Goal: Information Seeking & Learning: Check status

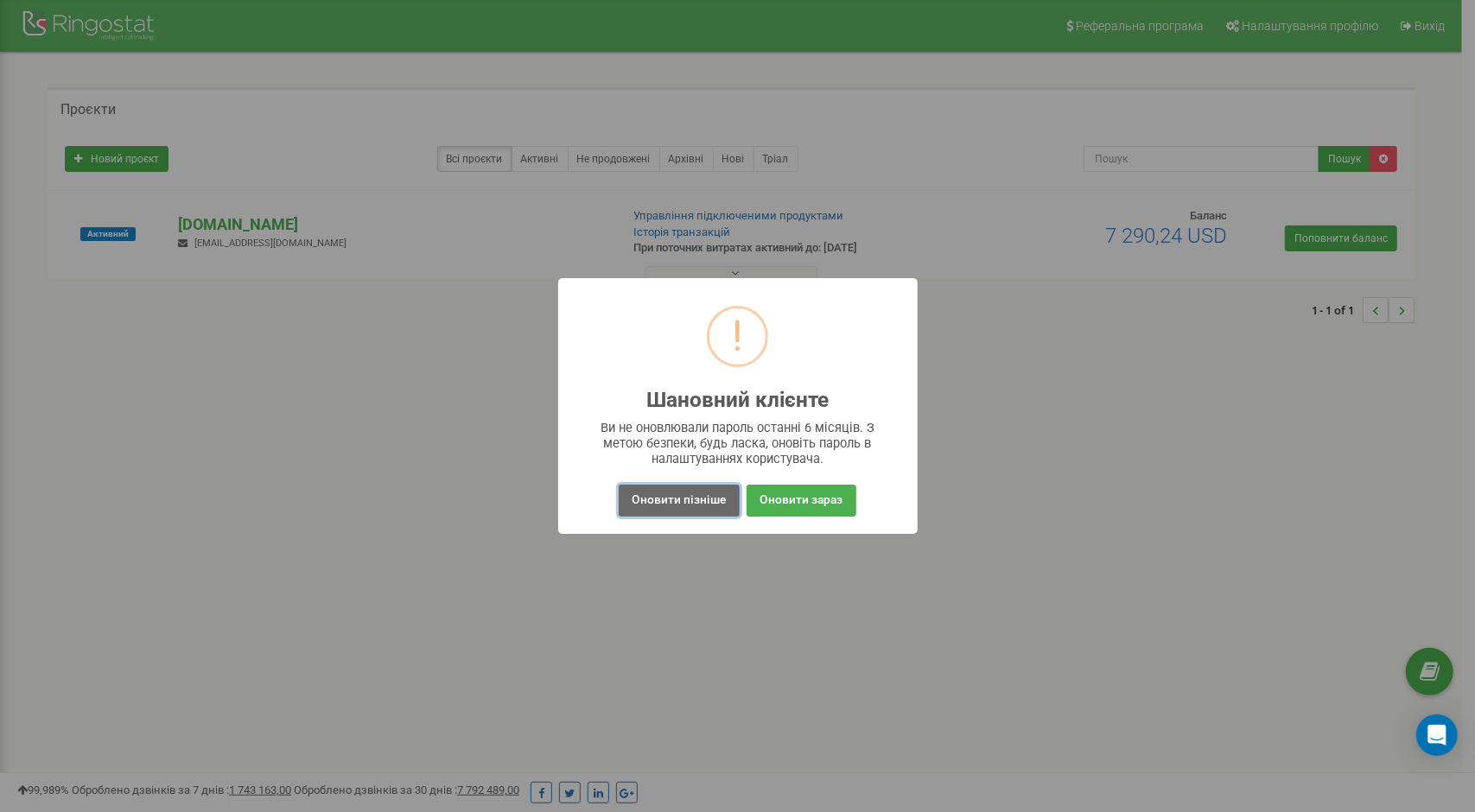
click at [668, 499] on button "Оновити пізніше" at bounding box center [678, 500] width 120 height 32
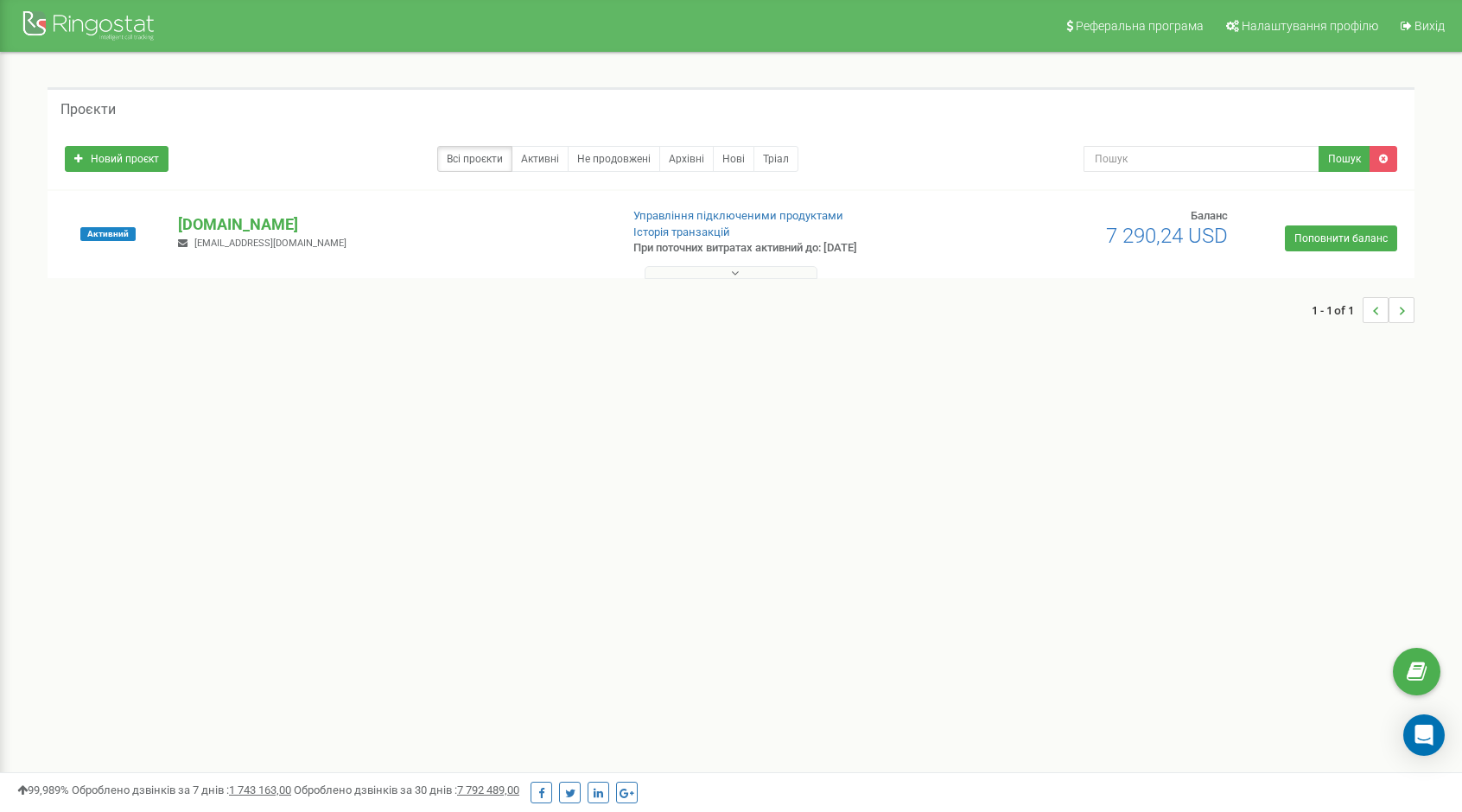
click at [775, 273] on button at bounding box center [731, 272] width 173 height 13
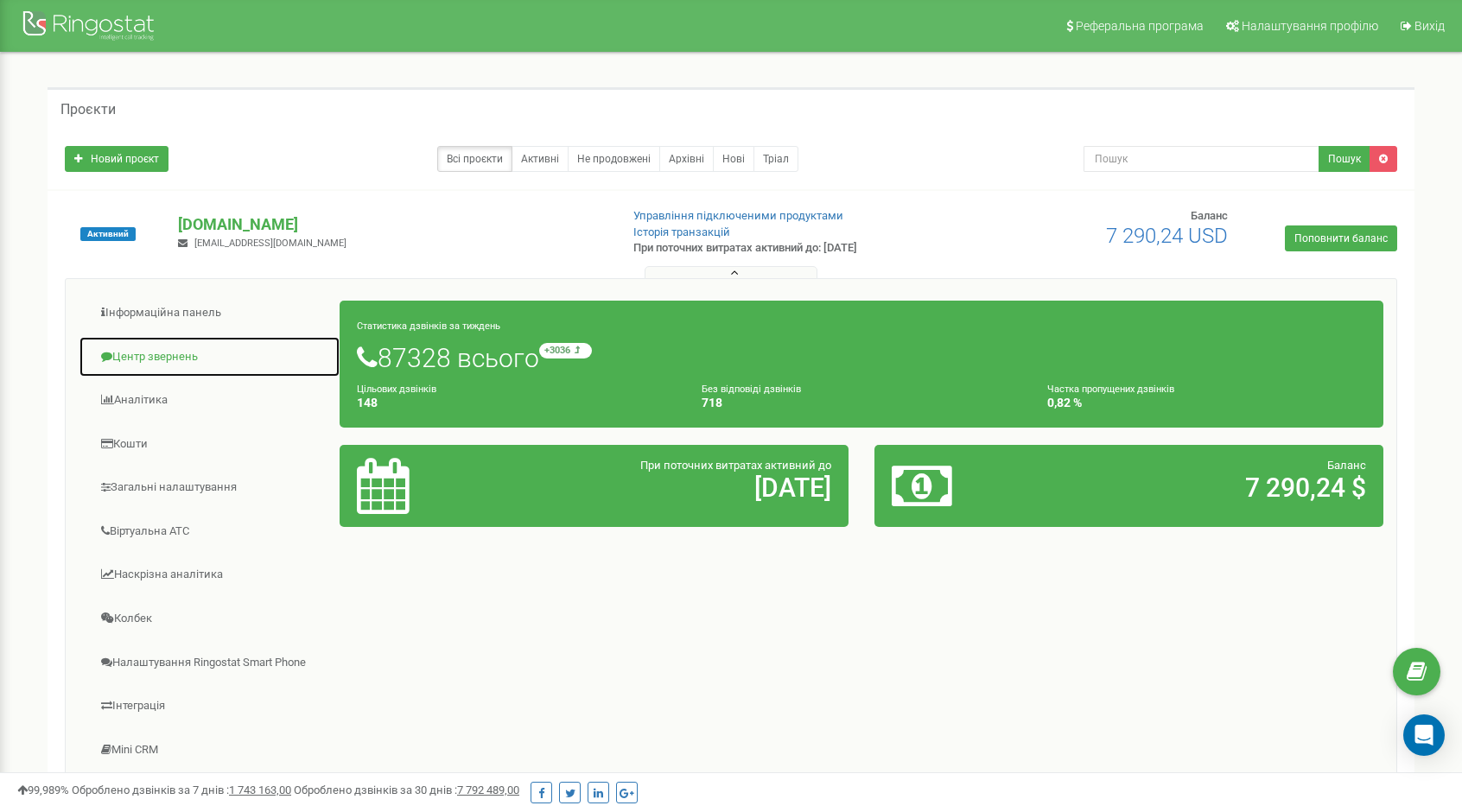
click at [181, 346] on link "Центр звернень" at bounding box center [209, 357] width 262 height 43
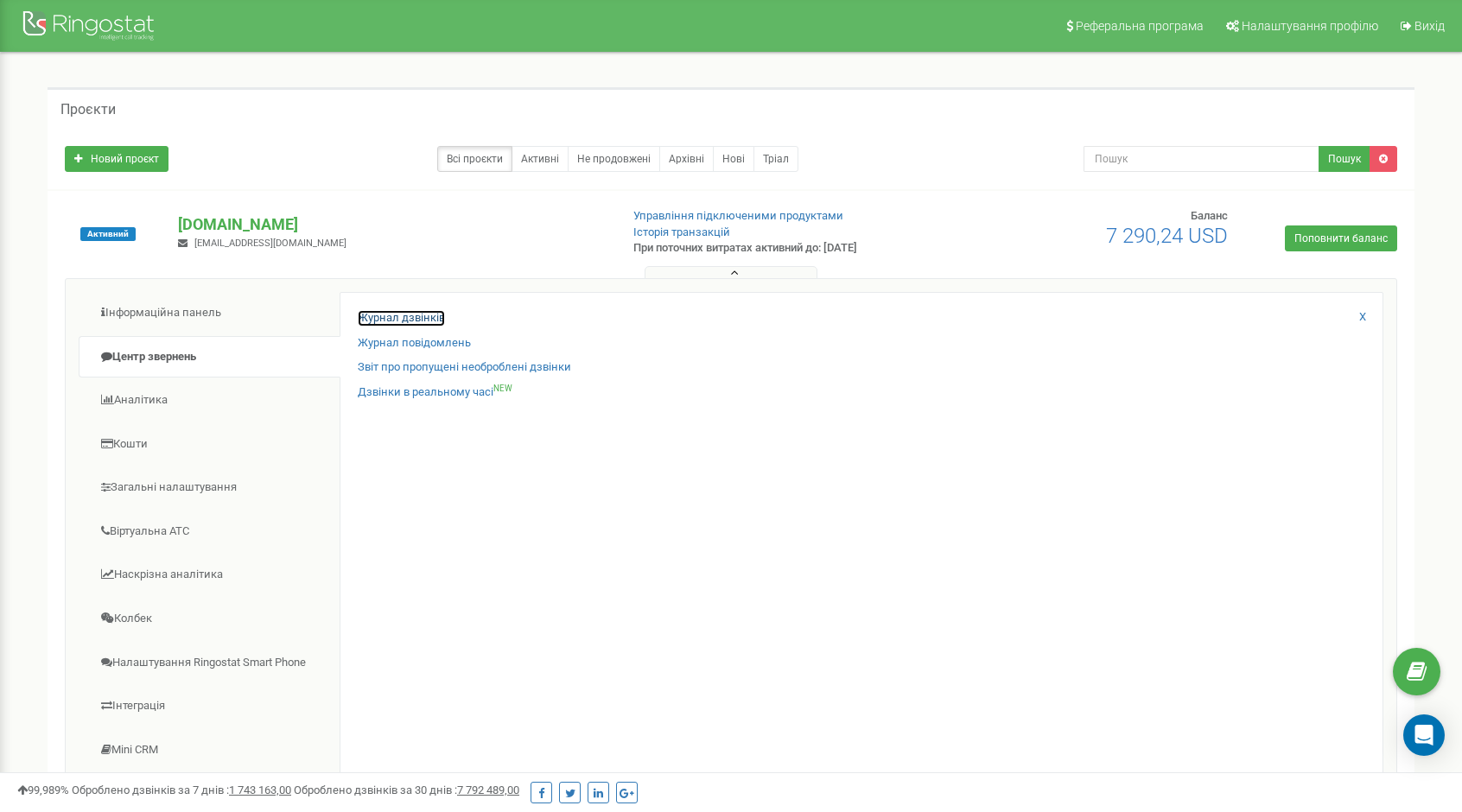
click at [428, 312] on link "Журнал дзвінків" at bounding box center [402, 318] width 88 height 17
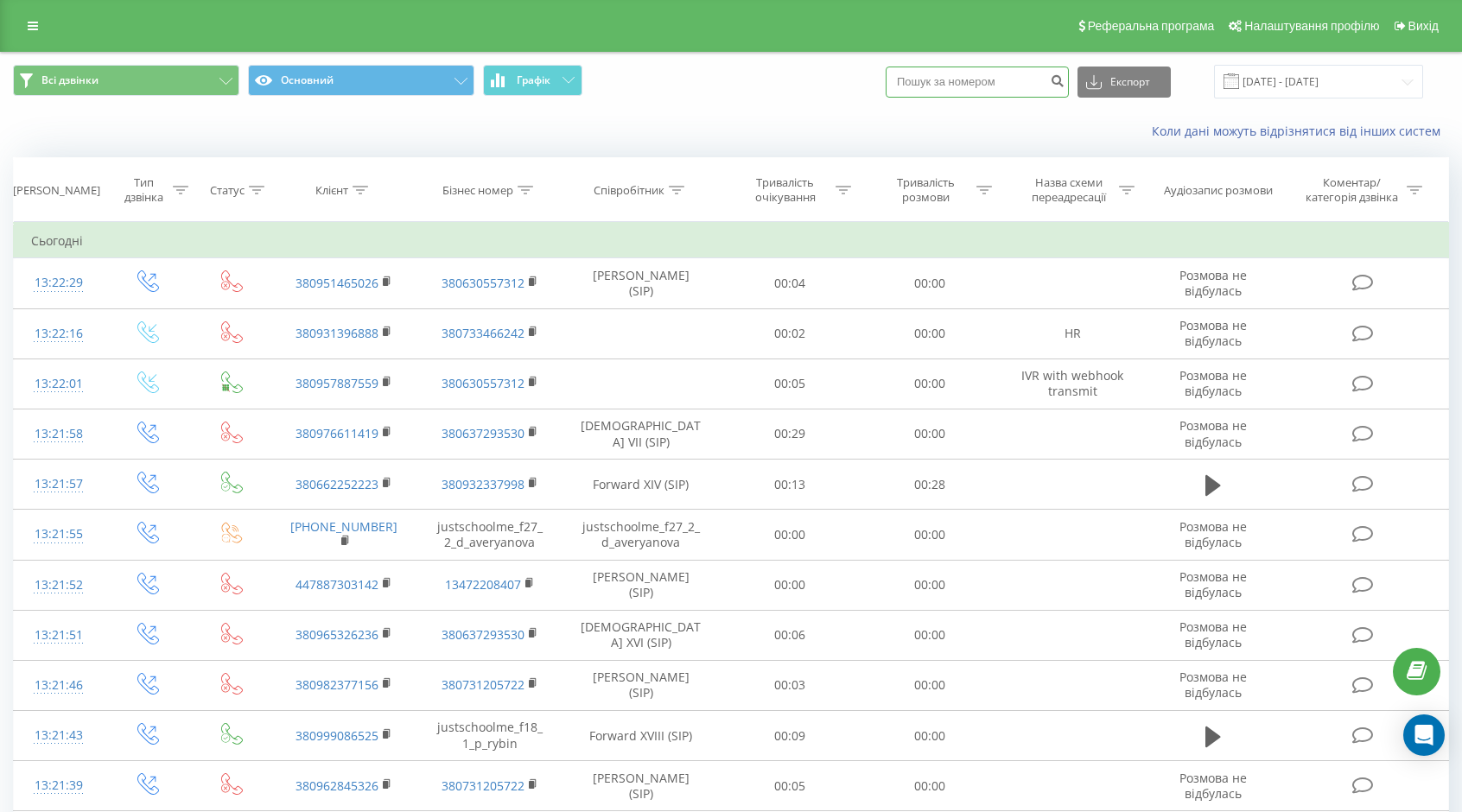
click at [928, 86] on input at bounding box center [977, 82] width 183 height 31
paste input "380999700114"
type input "380999700114"
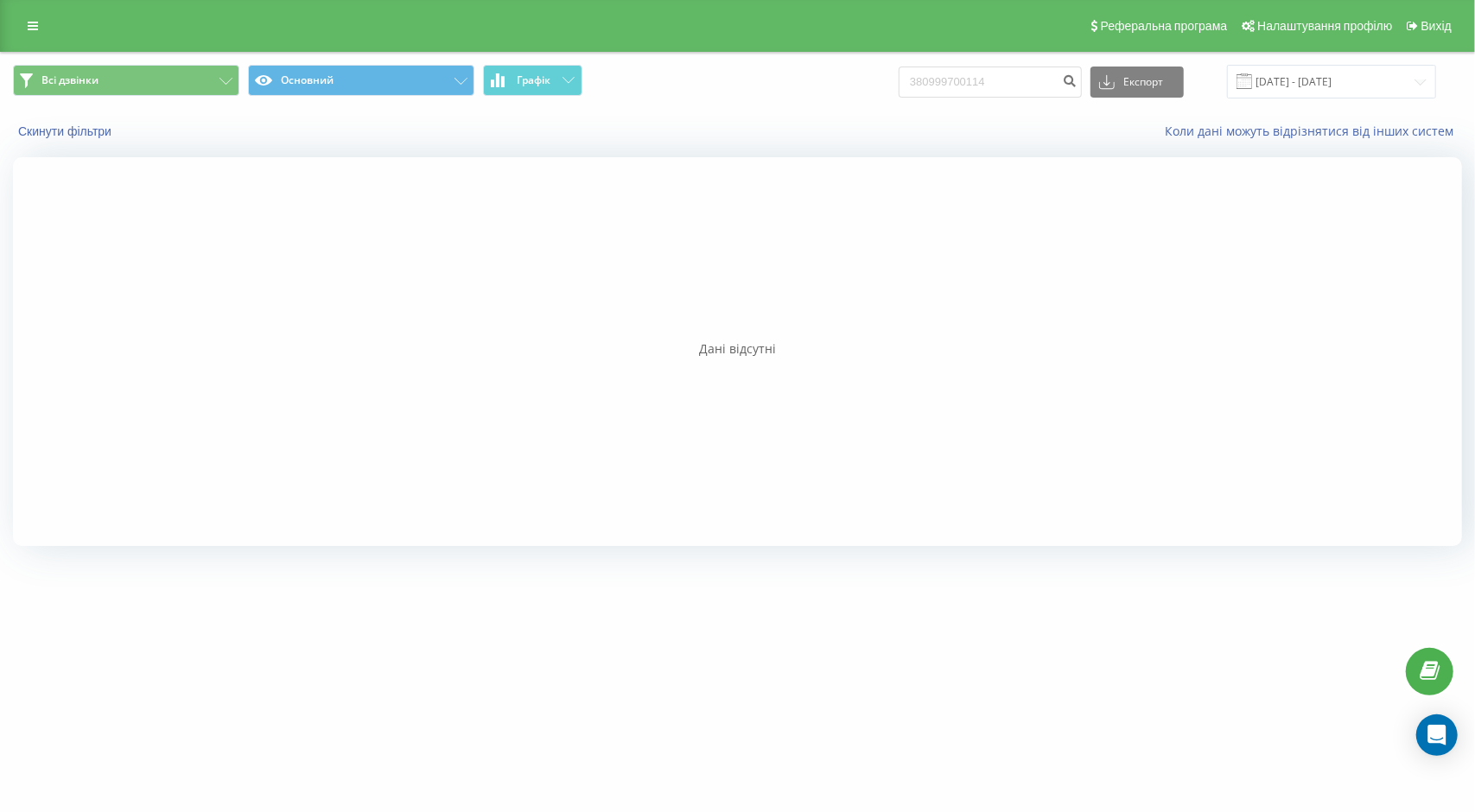
click at [812, 522] on div at bounding box center [737, 352] width 1449 height 389
click at [162, 80] on button "Всі дзвінки" at bounding box center [126, 81] width 227 height 31
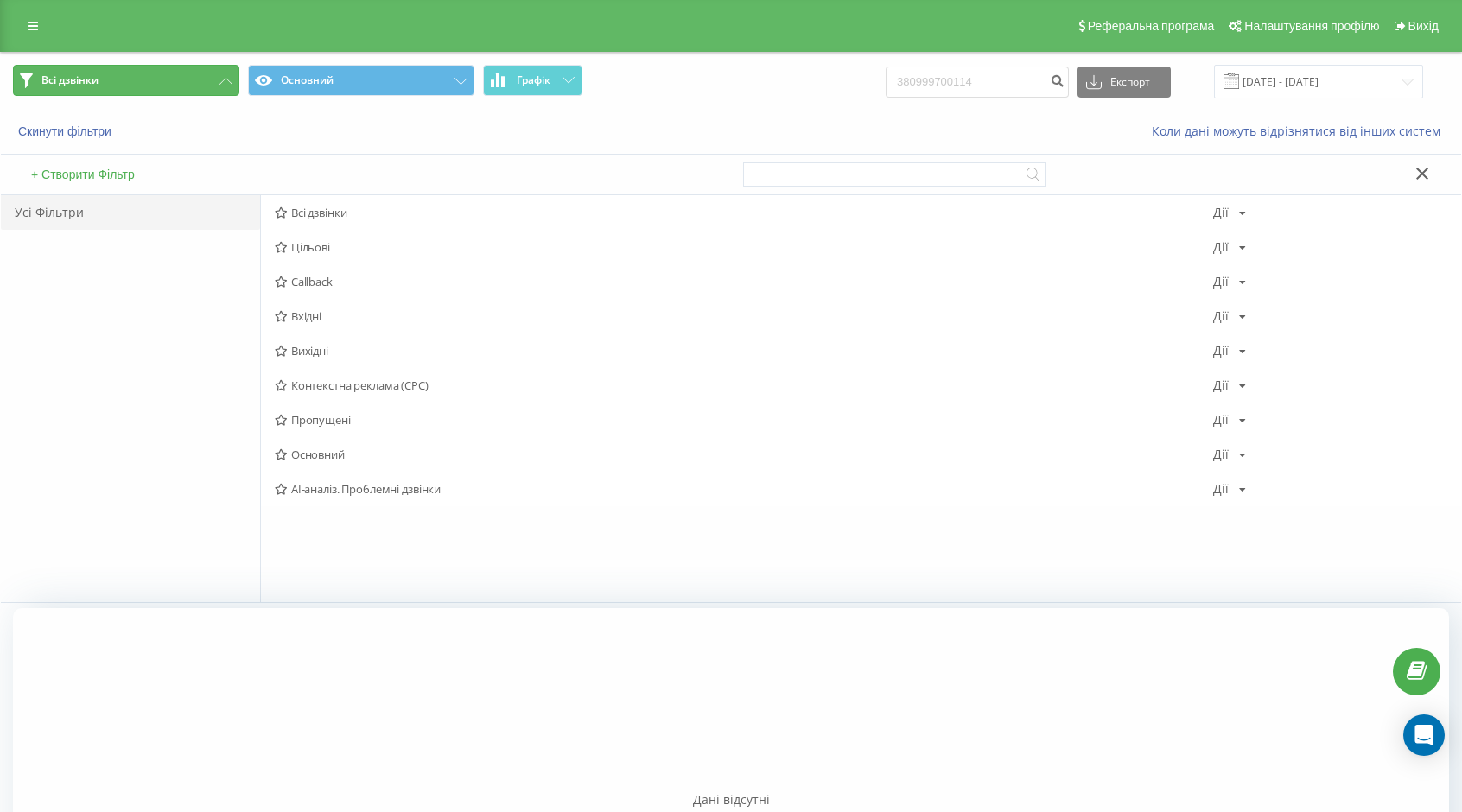
click at [162, 80] on button "Всі дзвінки" at bounding box center [125, 81] width 227 height 31
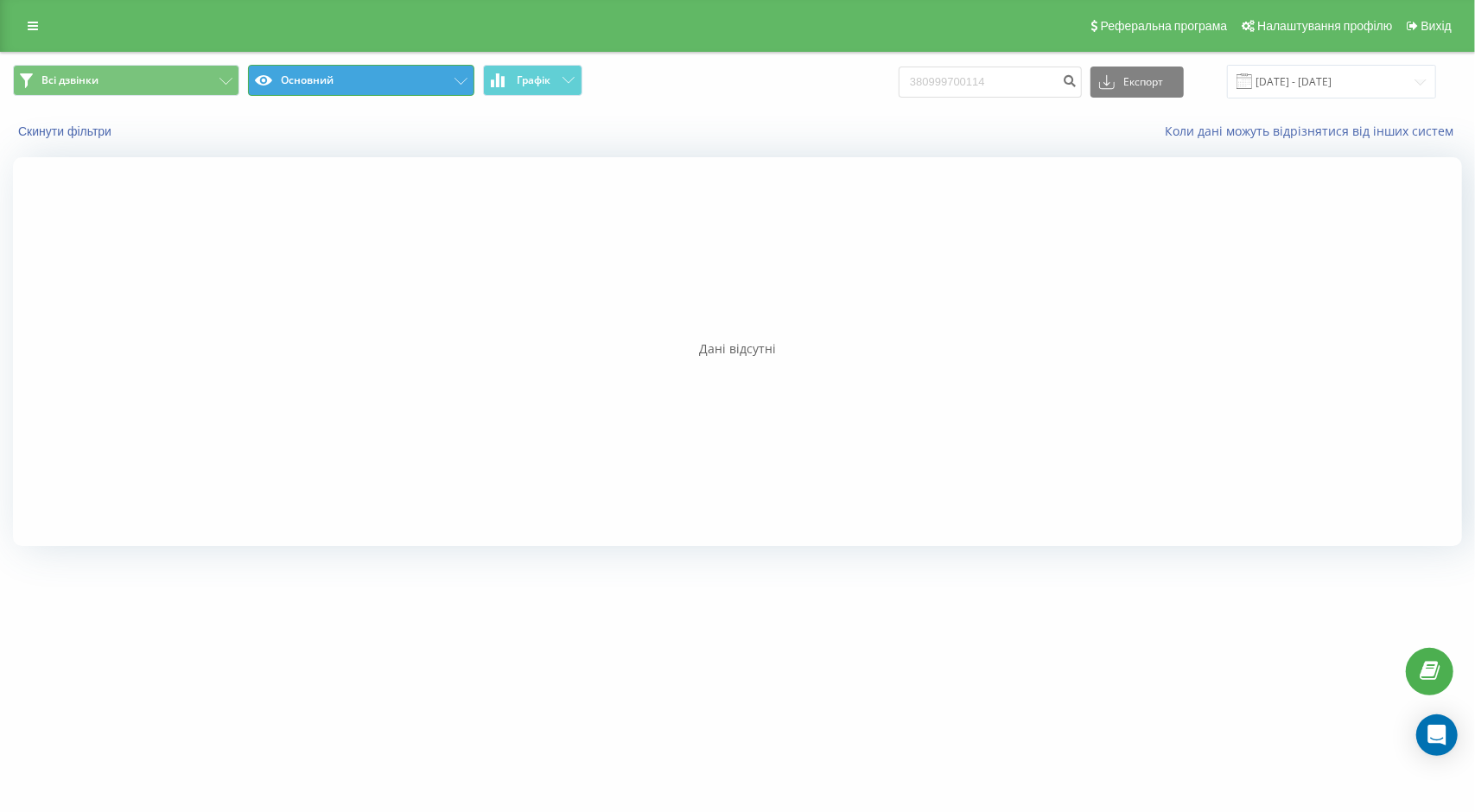
click at [348, 66] on button "Основний" at bounding box center [361, 81] width 227 height 31
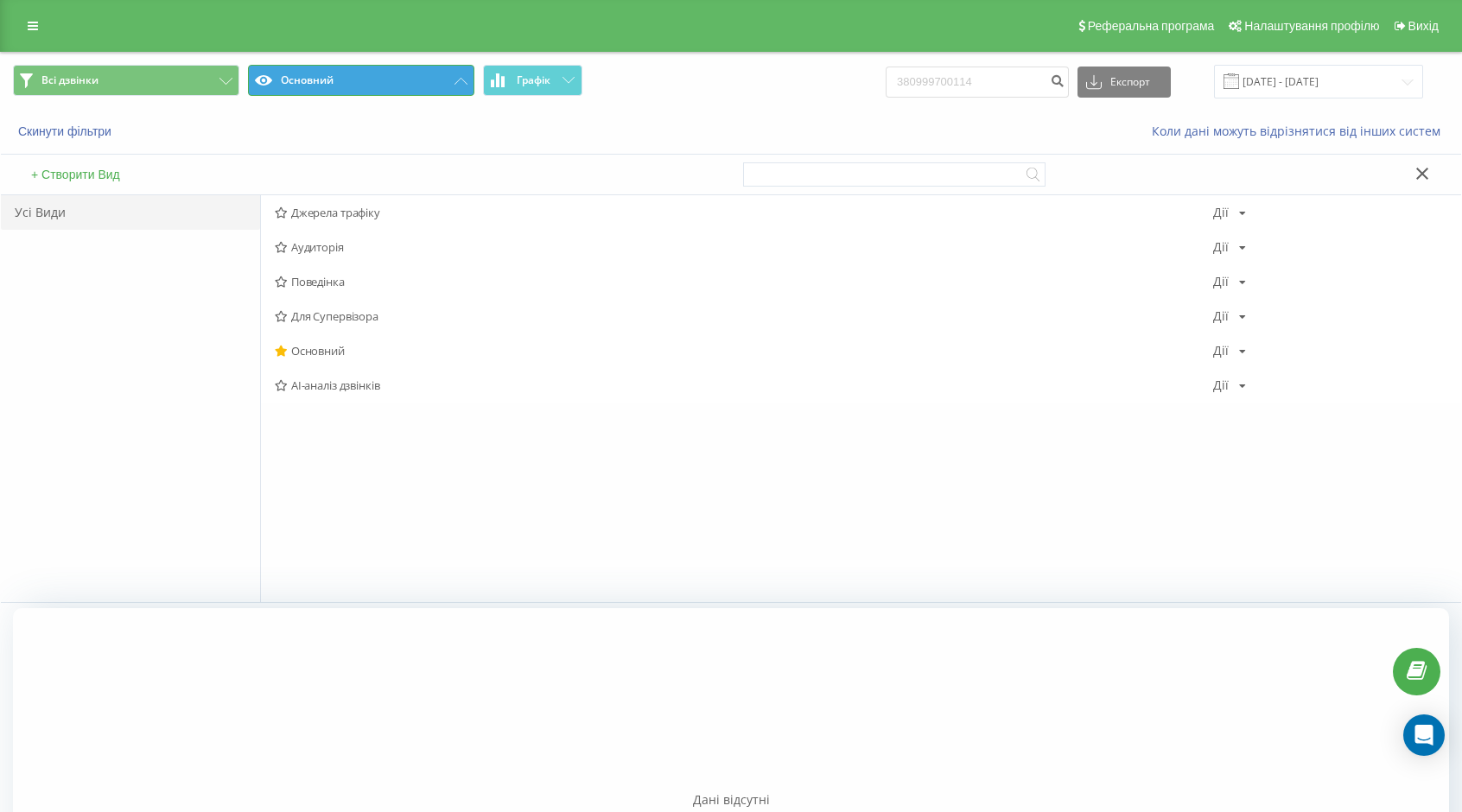
drag, startPoint x: 346, startPoint y: 67, endPoint x: 385, endPoint y: 66, distance: 39.0
click at [346, 67] on button "Основний" at bounding box center [361, 81] width 227 height 31
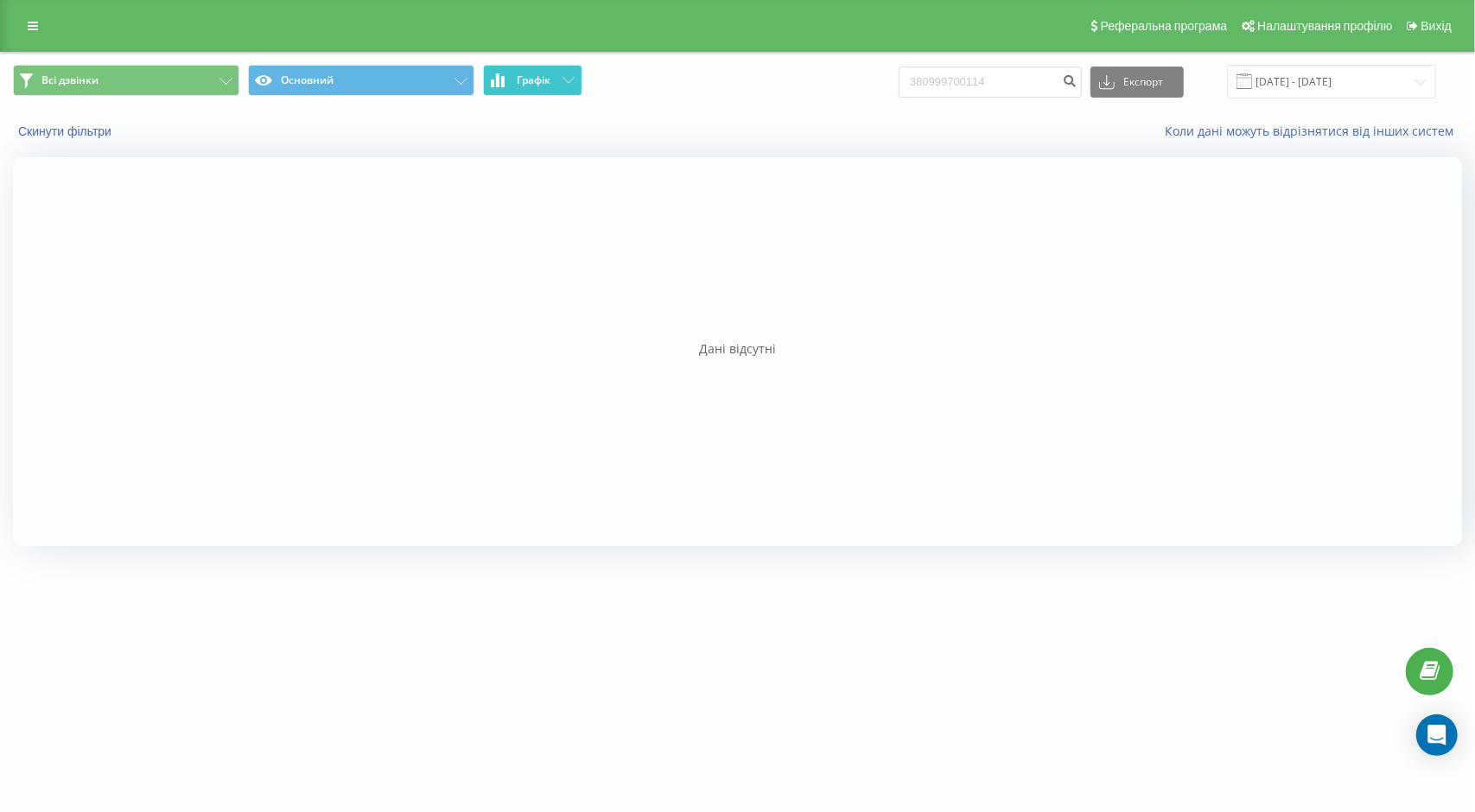
click at [525, 66] on button "Графік" at bounding box center [532, 81] width 99 height 31
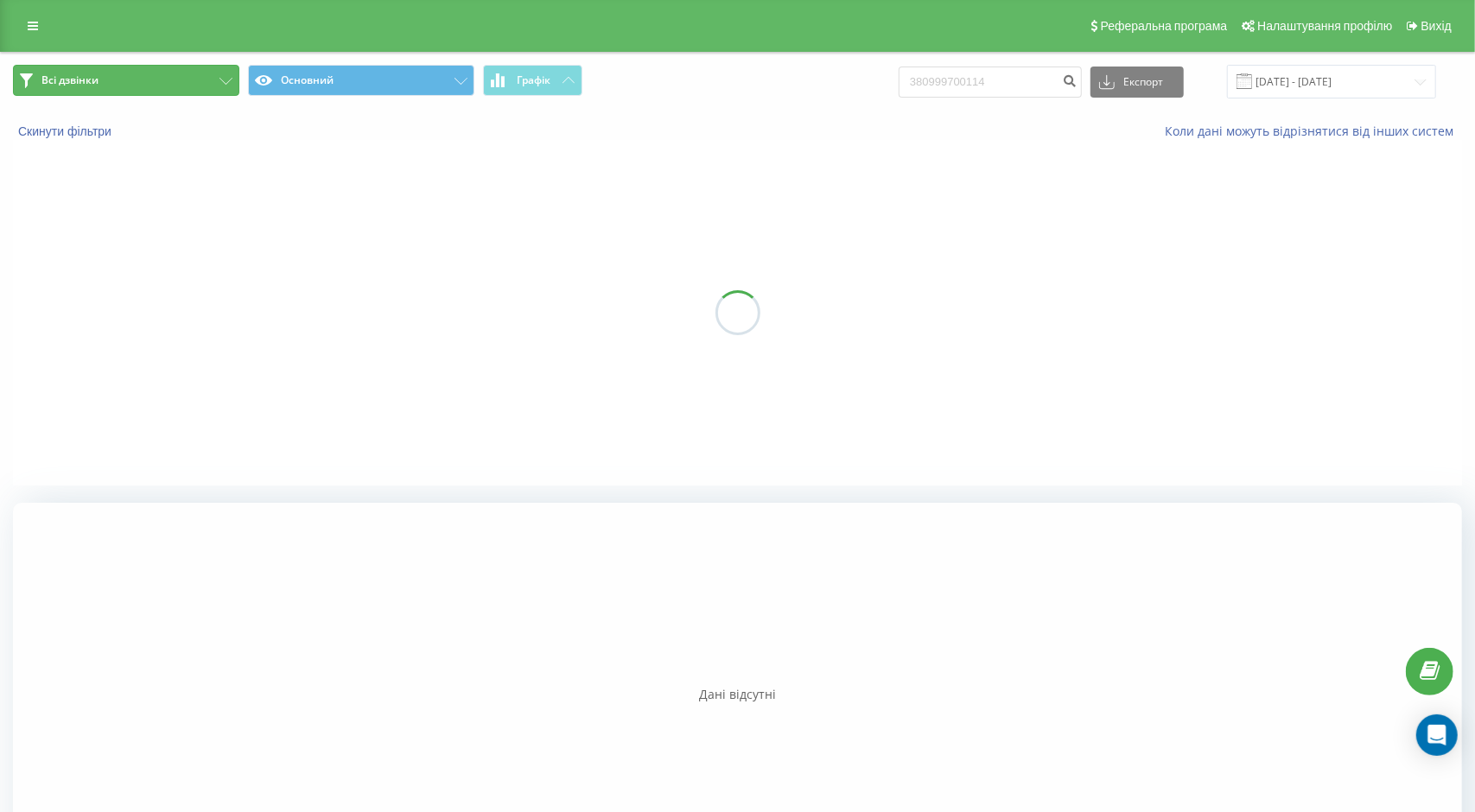
click at [178, 88] on button "Всі дзвінки" at bounding box center [126, 81] width 227 height 31
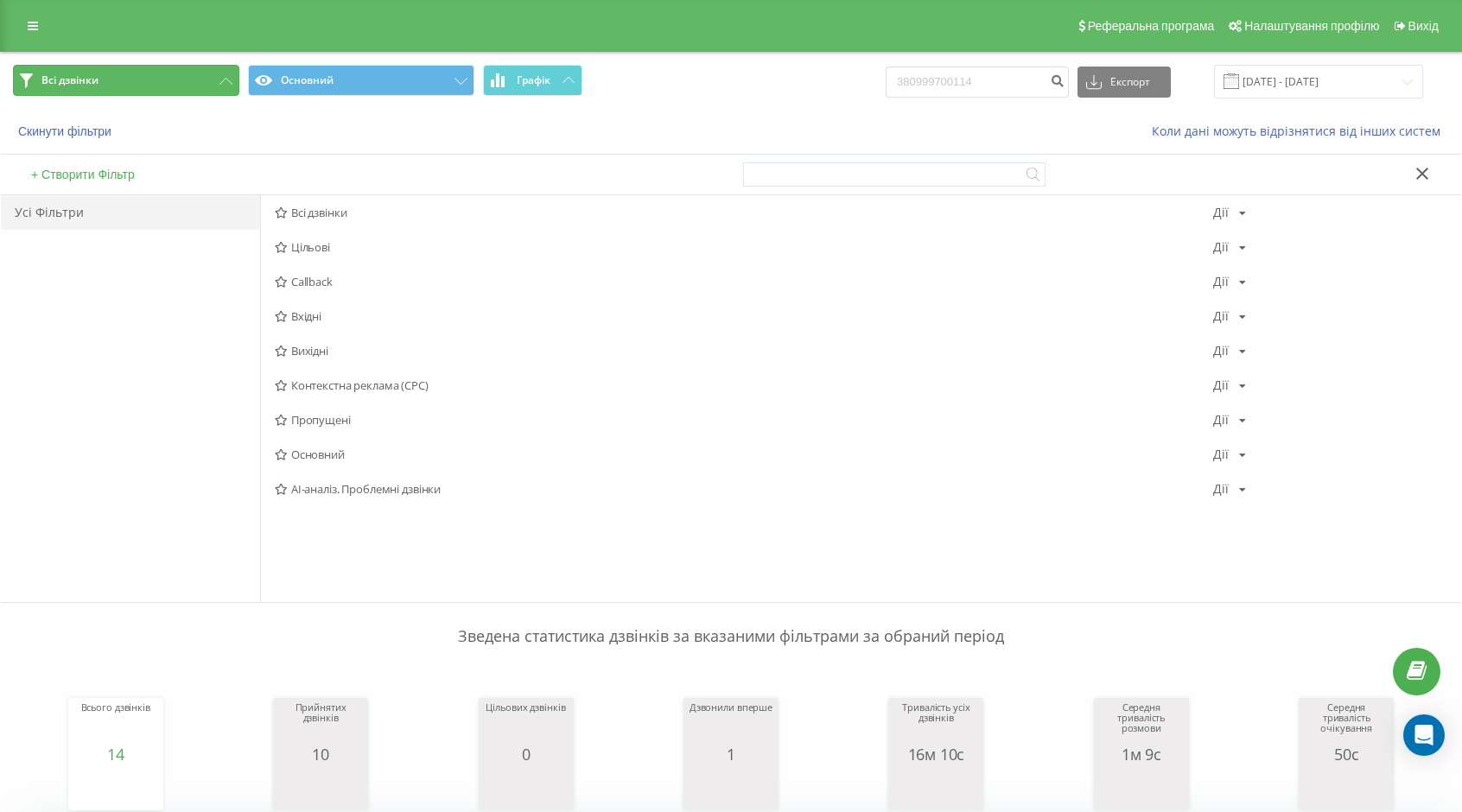
click at [147, 87] on button "Всі дзвінки" at bounding box center [125, 81] width 227 height 31
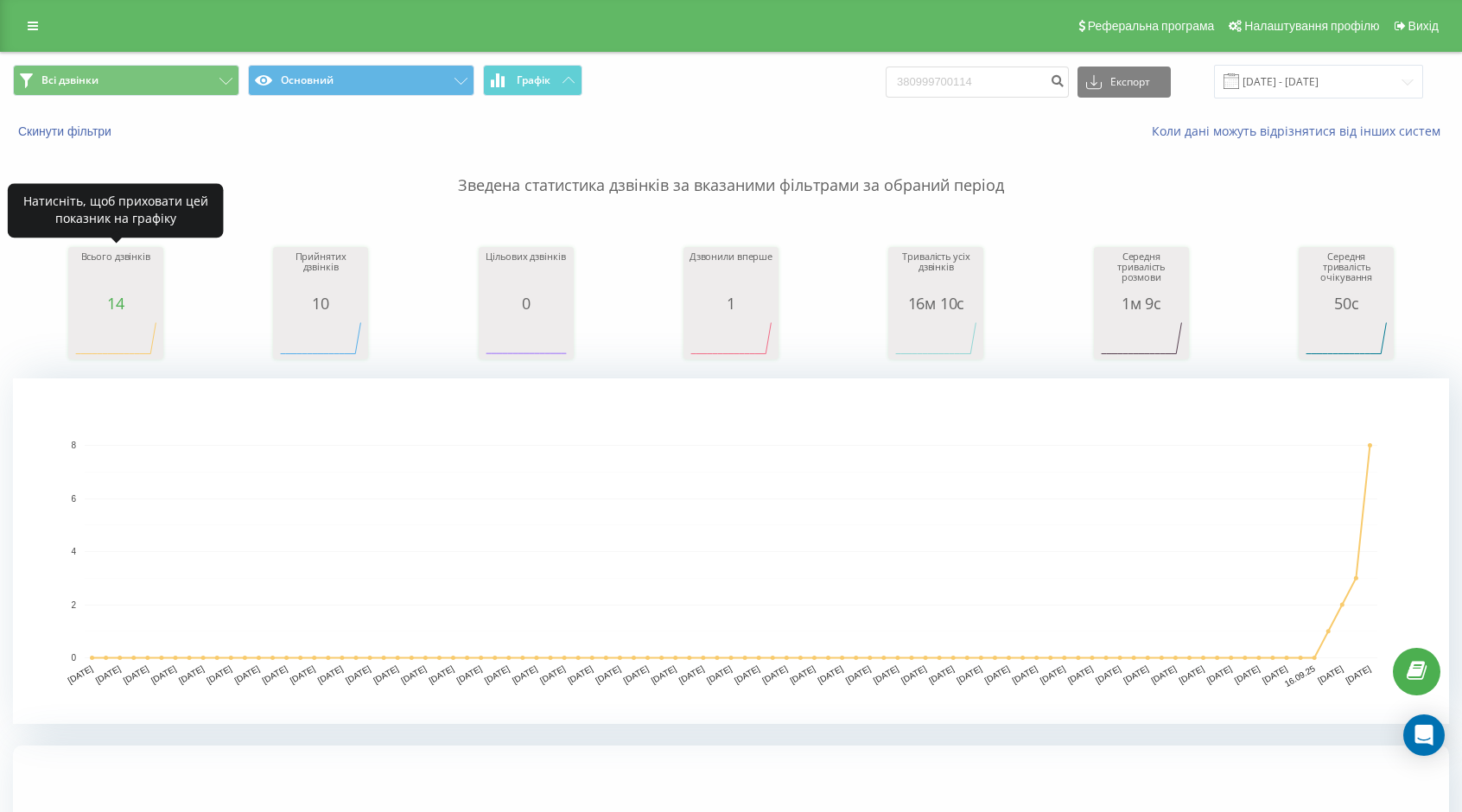
click at [114, 289] on div "Всього дзвінків" at bounding box center [116, 272] width 87 height 43
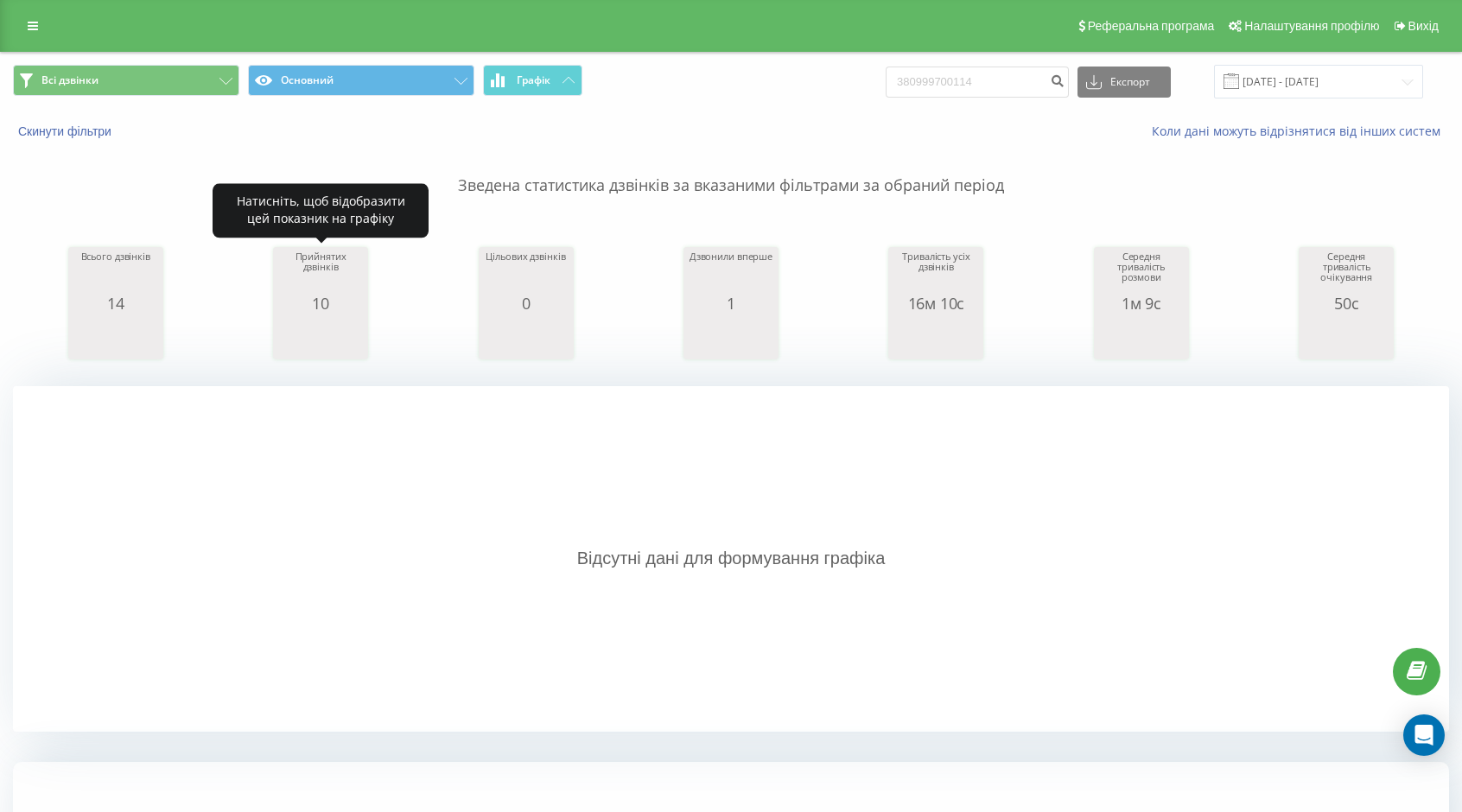
click at [361, 307] on div "10" at bounding box center [320, 303] width 87 height 18
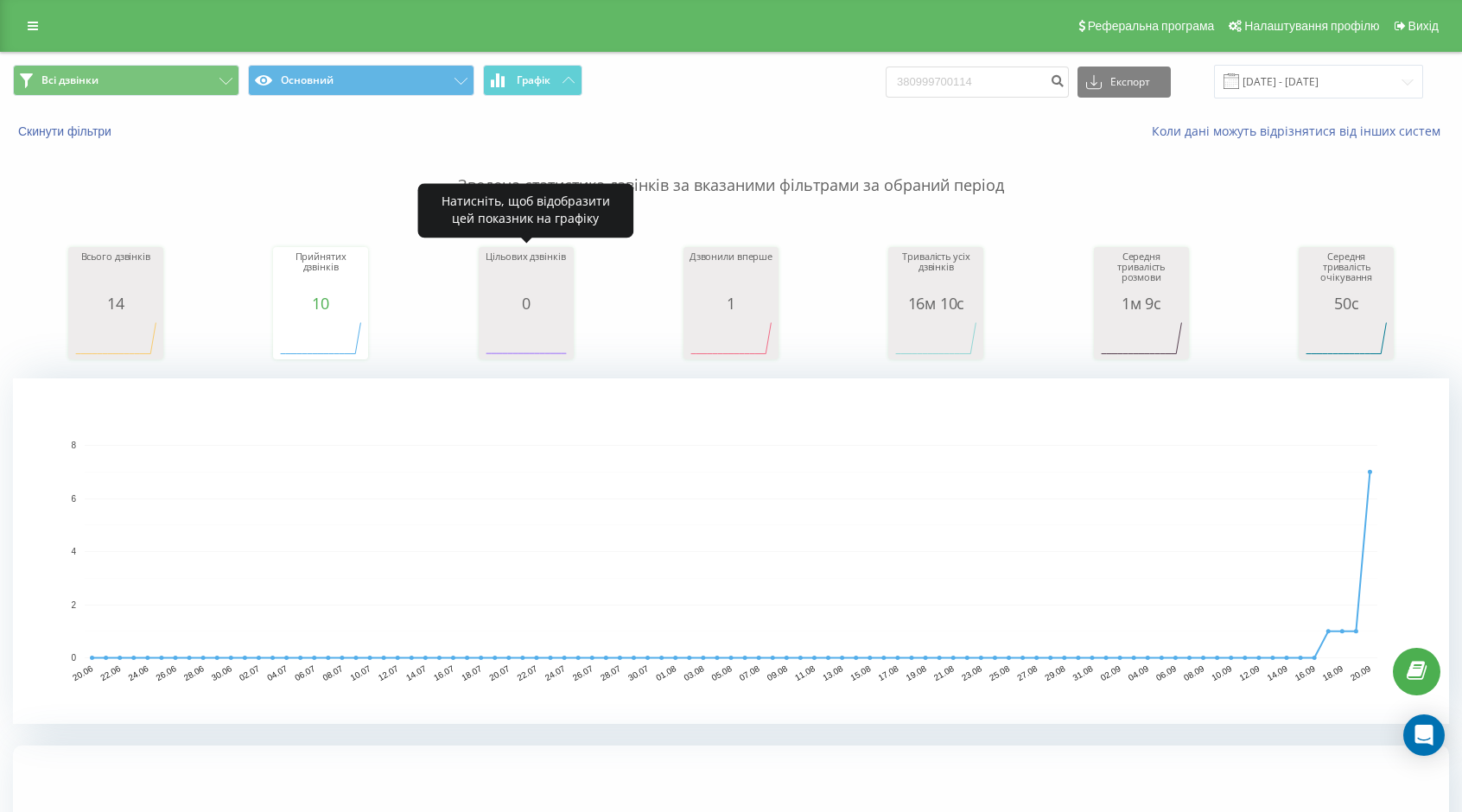
click at [508, 310] on div "0" at bounding box center [525, 303] width 87 height 18
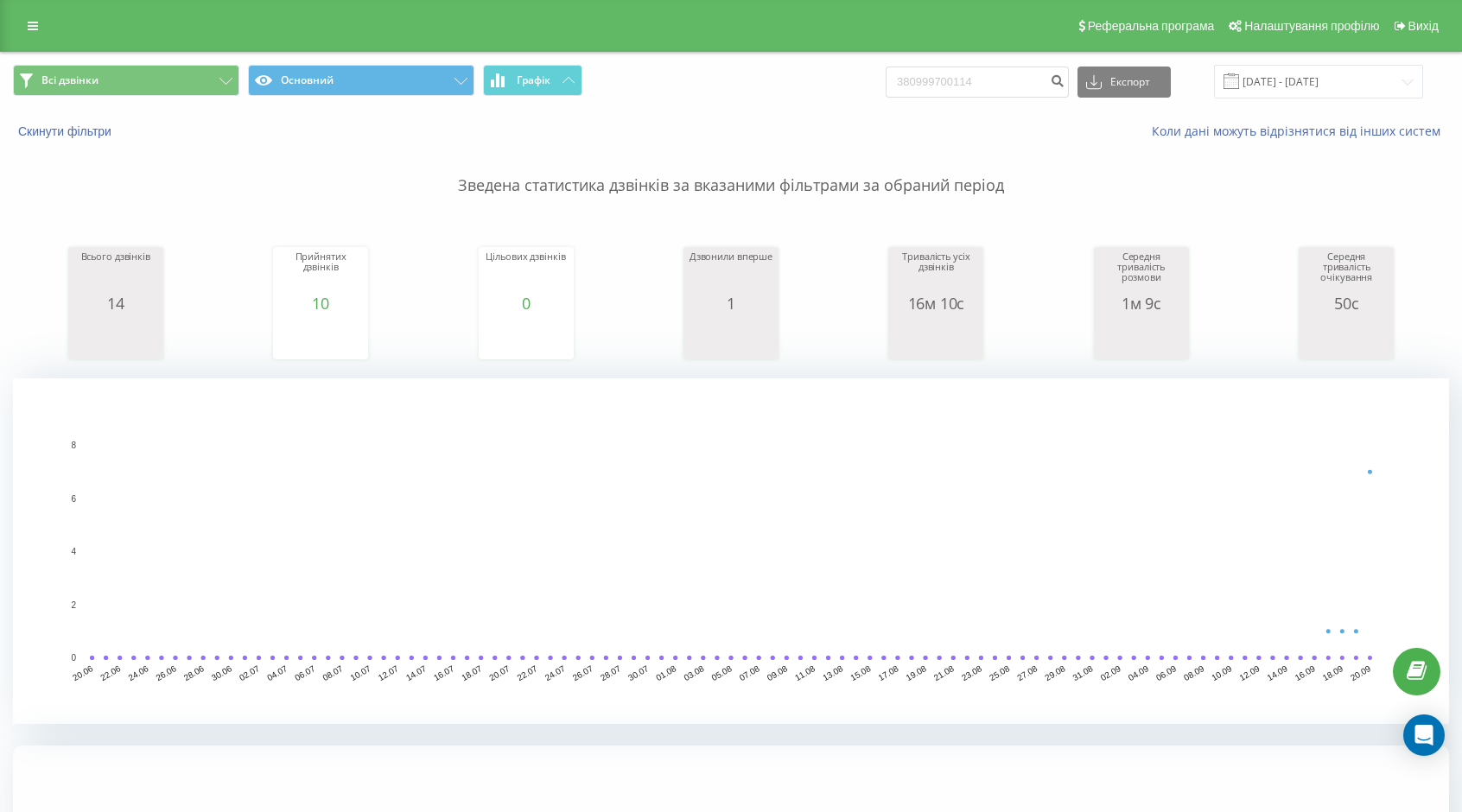
click at [178, 301] on div "Всього дзвінків 14 date totalCalls 20.06.25 0 26.06.25 0 02.07.25 0 08.07.25 0 …" at bounding box center [731, 286] width 1436 height 149
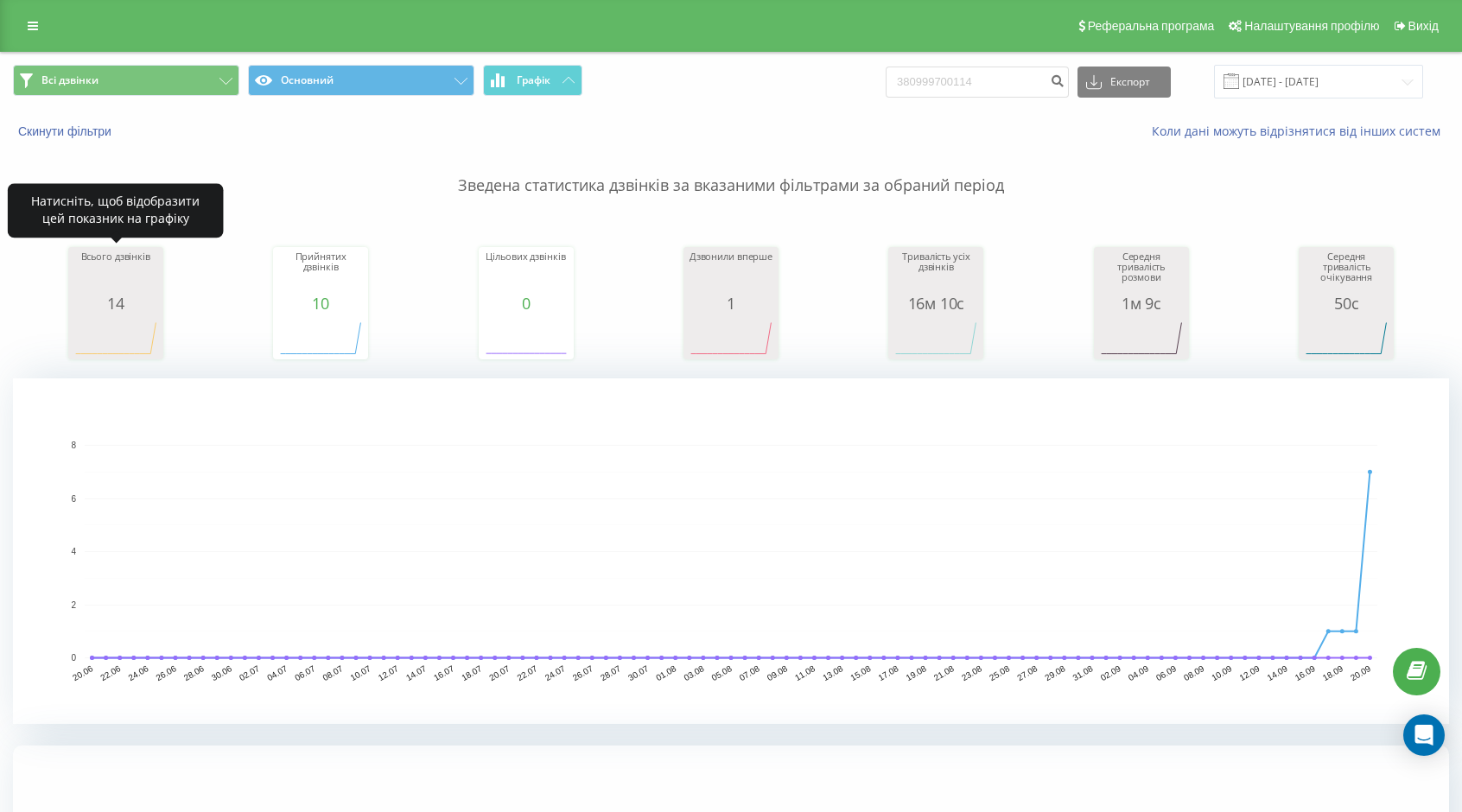
click at [124, 317] on icon "A chart." at bounding box center [116, 337] width 87 height 52
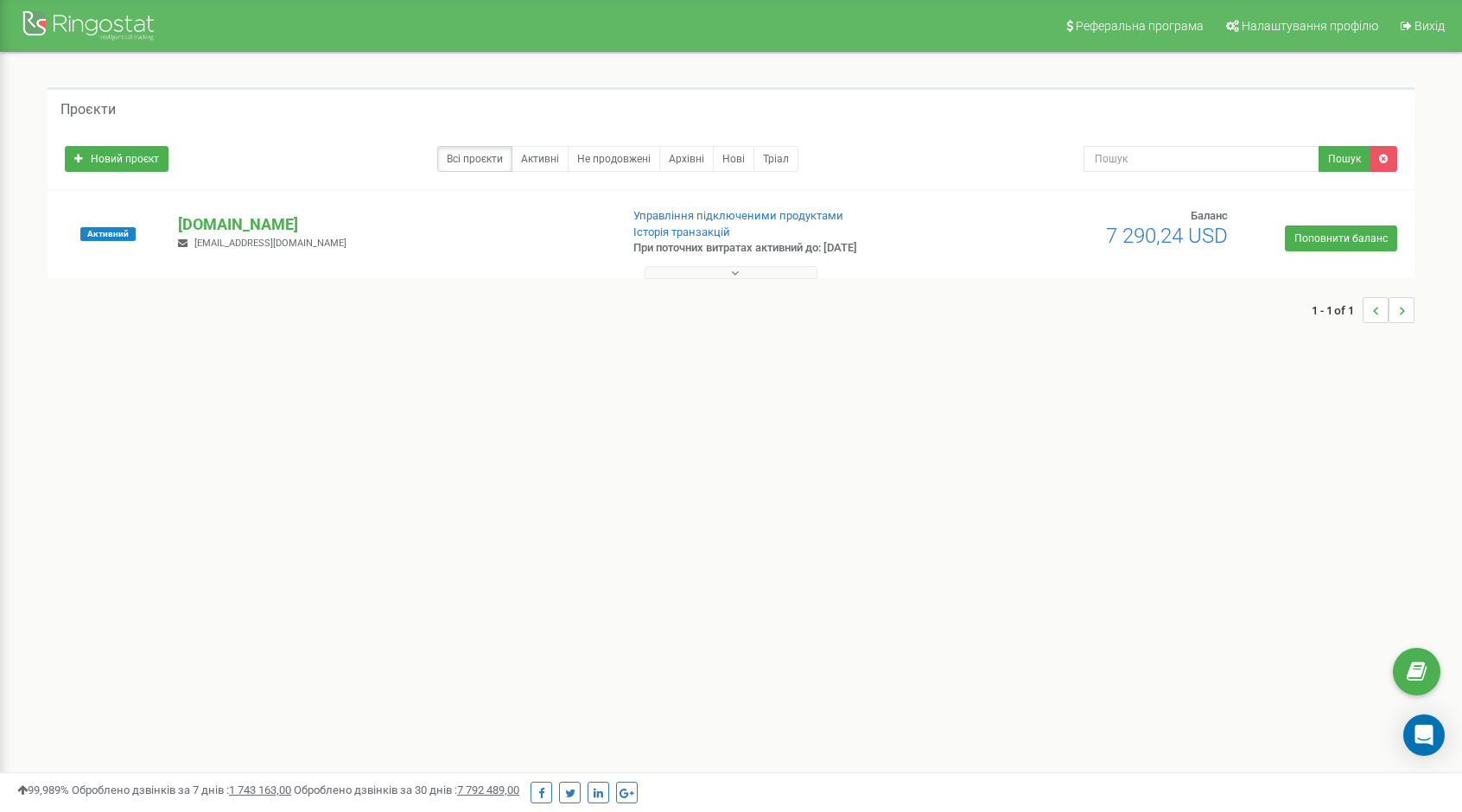
click at [792, 274] on button at bounding box center [731, 272] width 173 height 13
click at [730, 281] on div "1 - 1 of 1" at bounding box center [731, 310] width 1367 height 60
click at [729, 272] on button at bounding box center [731, 272] width 173 height 13
click at [739, 271] on button at bounding box center [731, 272] width 173 height 13
click at [207, 215] on p "[DOMAIN_NAME]" at bounding box center [391, 224] width 427 height 22
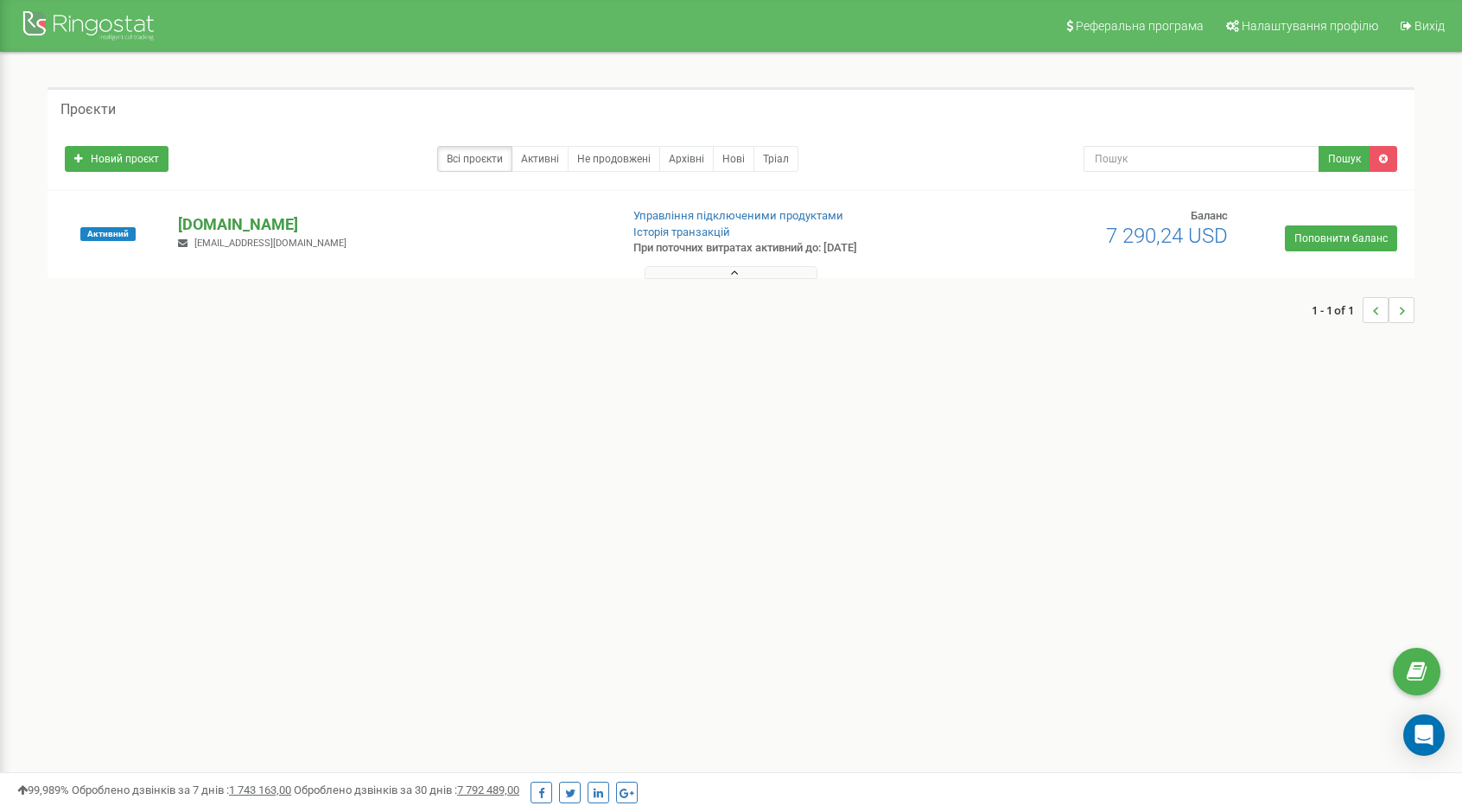
click at [207, 215] on p "[DOMAIN_NAME]" at bounding box center [391, 224] width 427 height 22
click at [684, 274] on button at bounding box center [731, 272] width 173 height 13
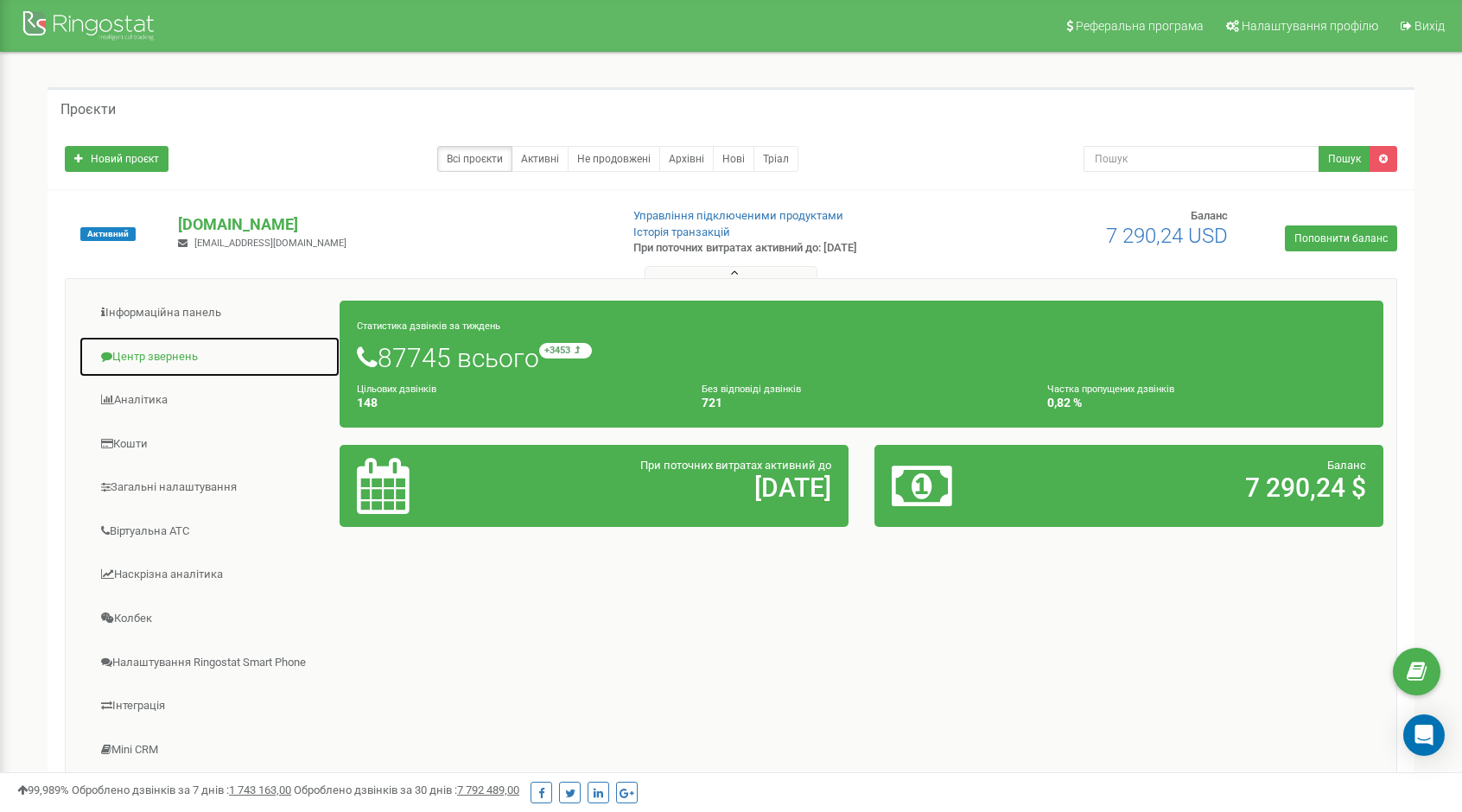
click at [128, 358] on link "Центр звернень" at bounding box center [209, 357] width 262 height 43
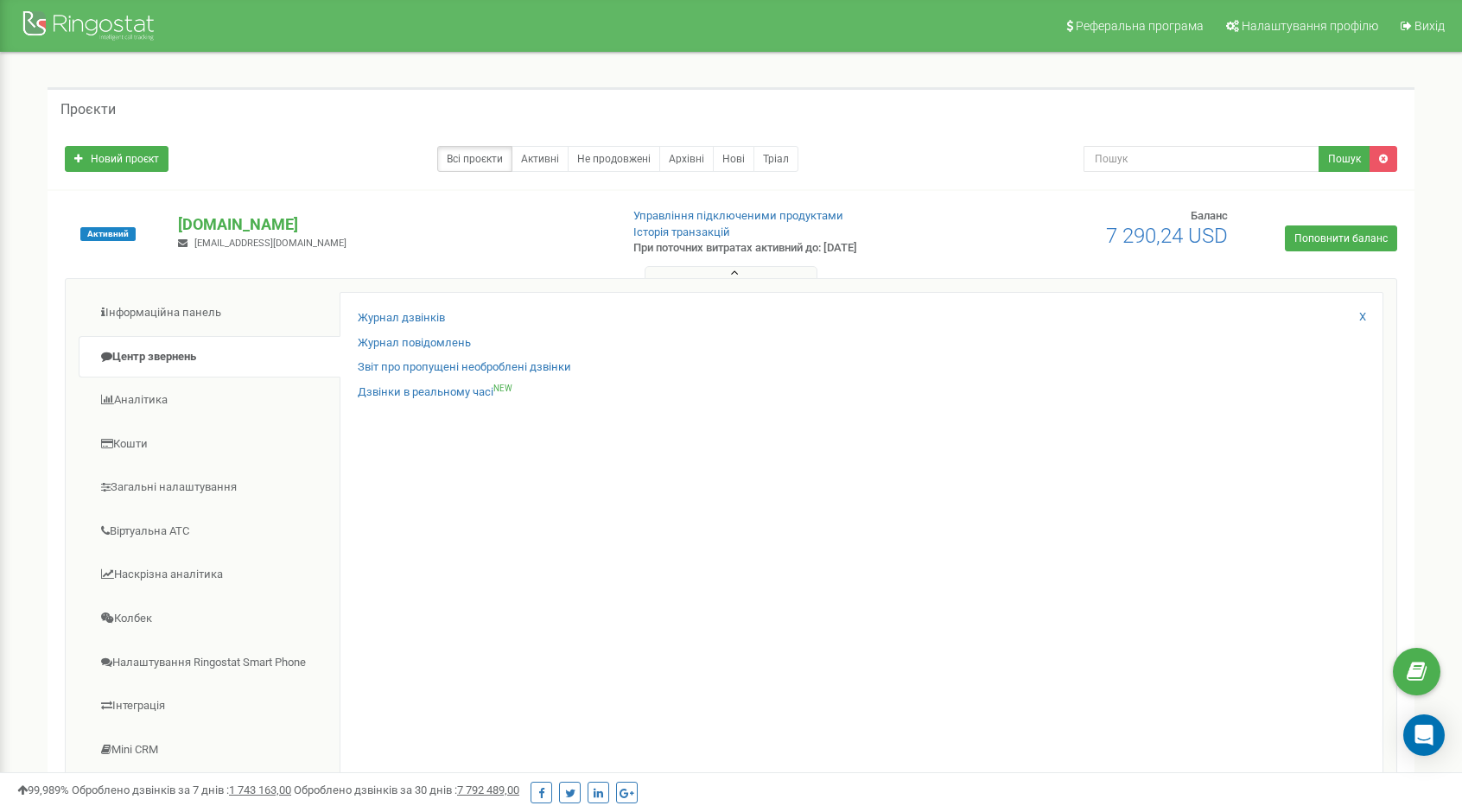
click at [427, 307] on div "Журнал дзвінків Журнал повідомлень Звіт про пропущені необроблені дзвінки Дзвін…" at bounding box center [861, 563] width 1044 height 543
click at [426, 310] on link "Журнал дзвінків" at bounding box center [402, 318] width 88 height 17
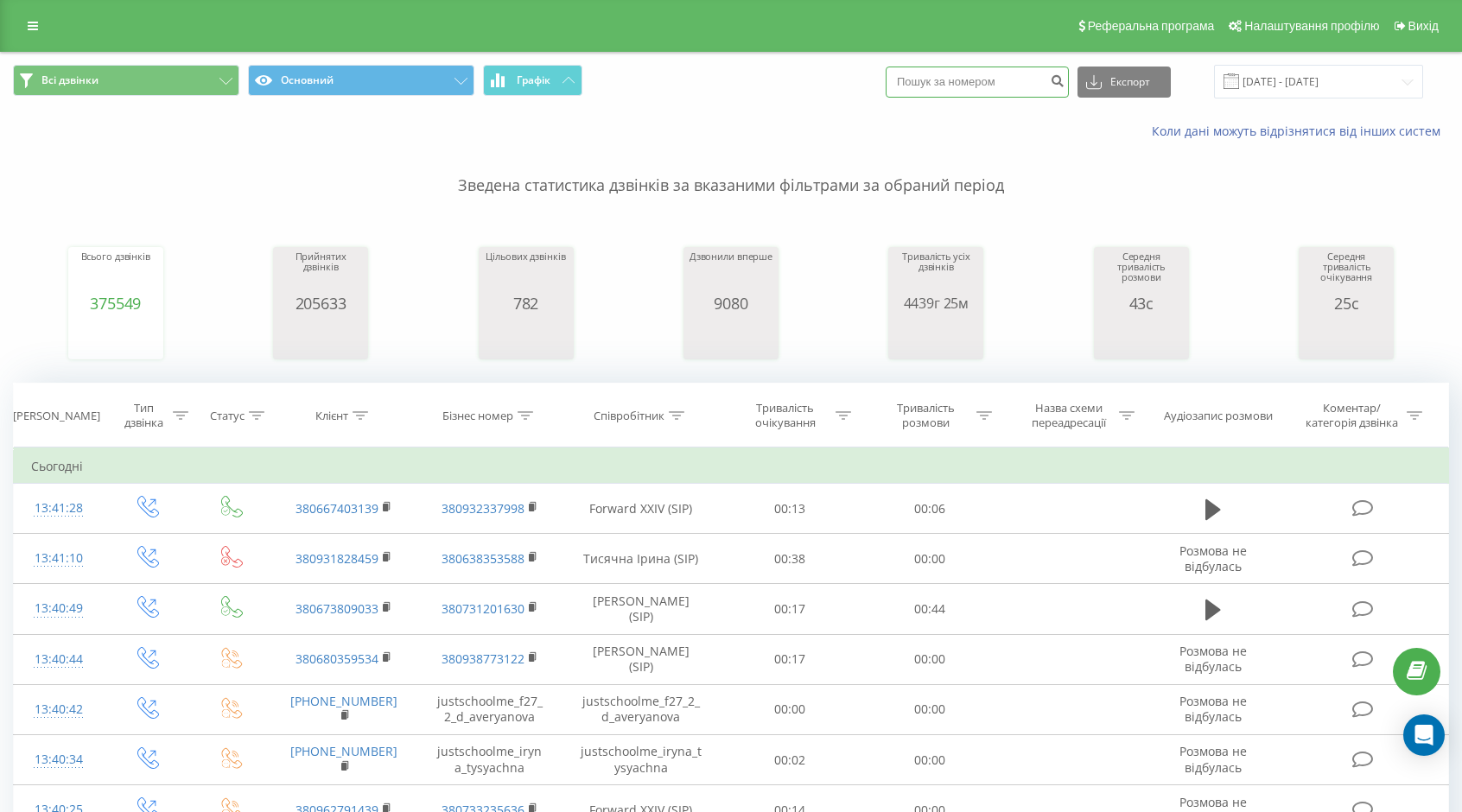
click at [988, 90] on input at bounding box center [977, 82] width 183 height 31
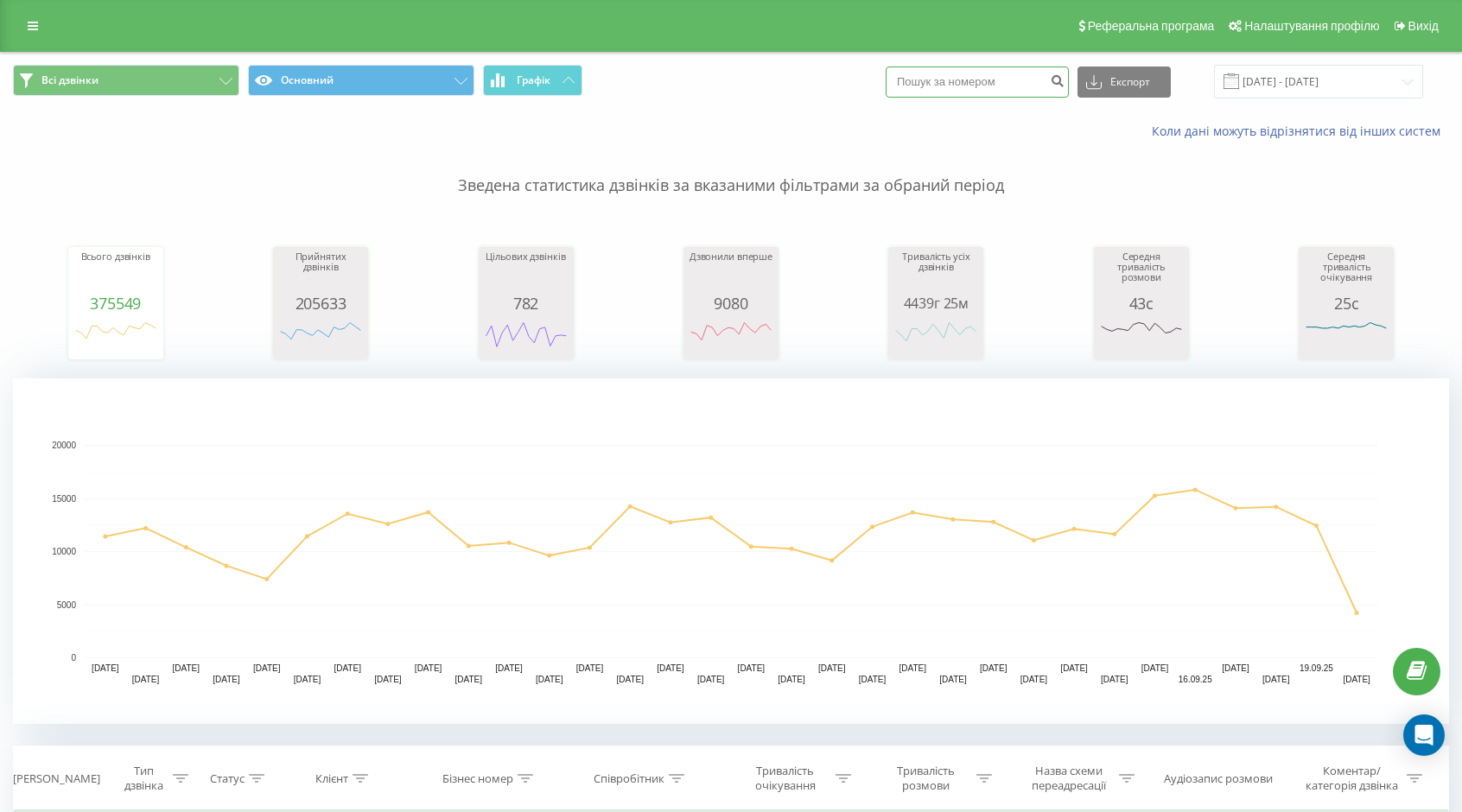
click at [993, 75] on input at bounding box center [977, 82] width 183 height 31
paste input "380999700114"
type input "380999700114"
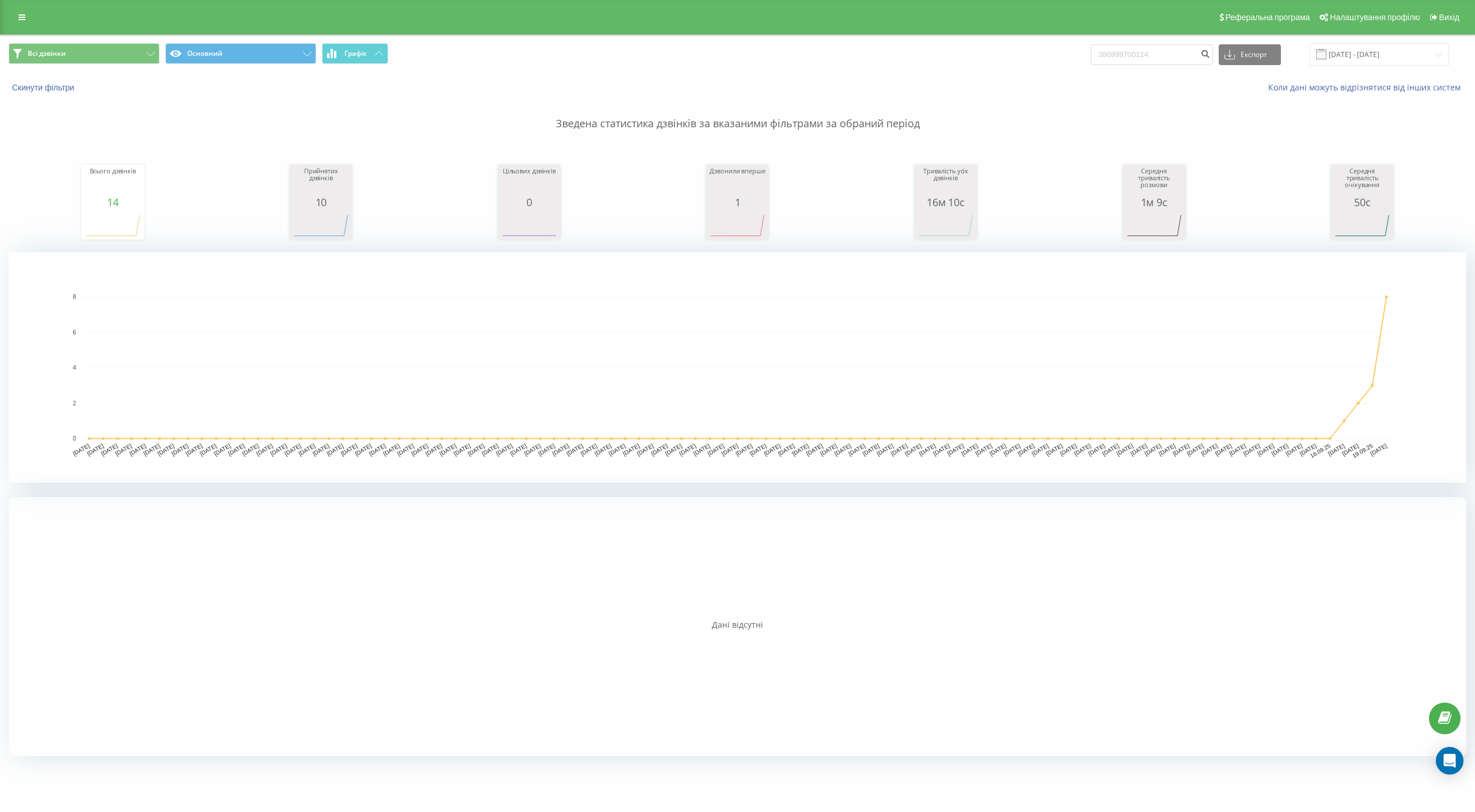
click at [640, 85] on div "Коли дані можуть відрізнятися вiд інших систем" at bounding box center [1014, 88] width 921 height 12
click at [983, 56] on input "20.06.2025 - 20.09.2025" at bounding box center [1379, 54] width 139 height 23
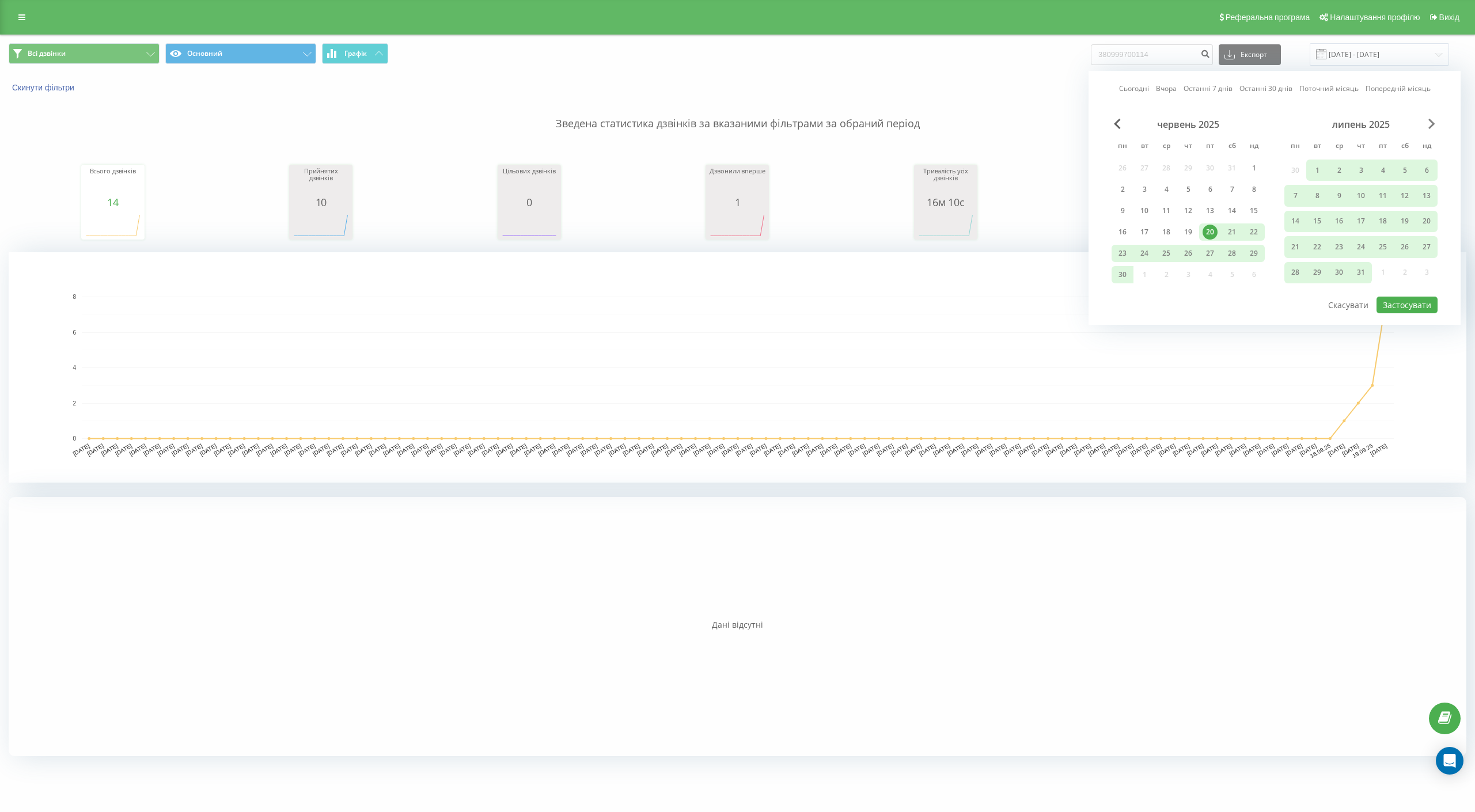
click at [983, 122] on span "Next Month" at bounding box center [1432, 124] width 7 height 10
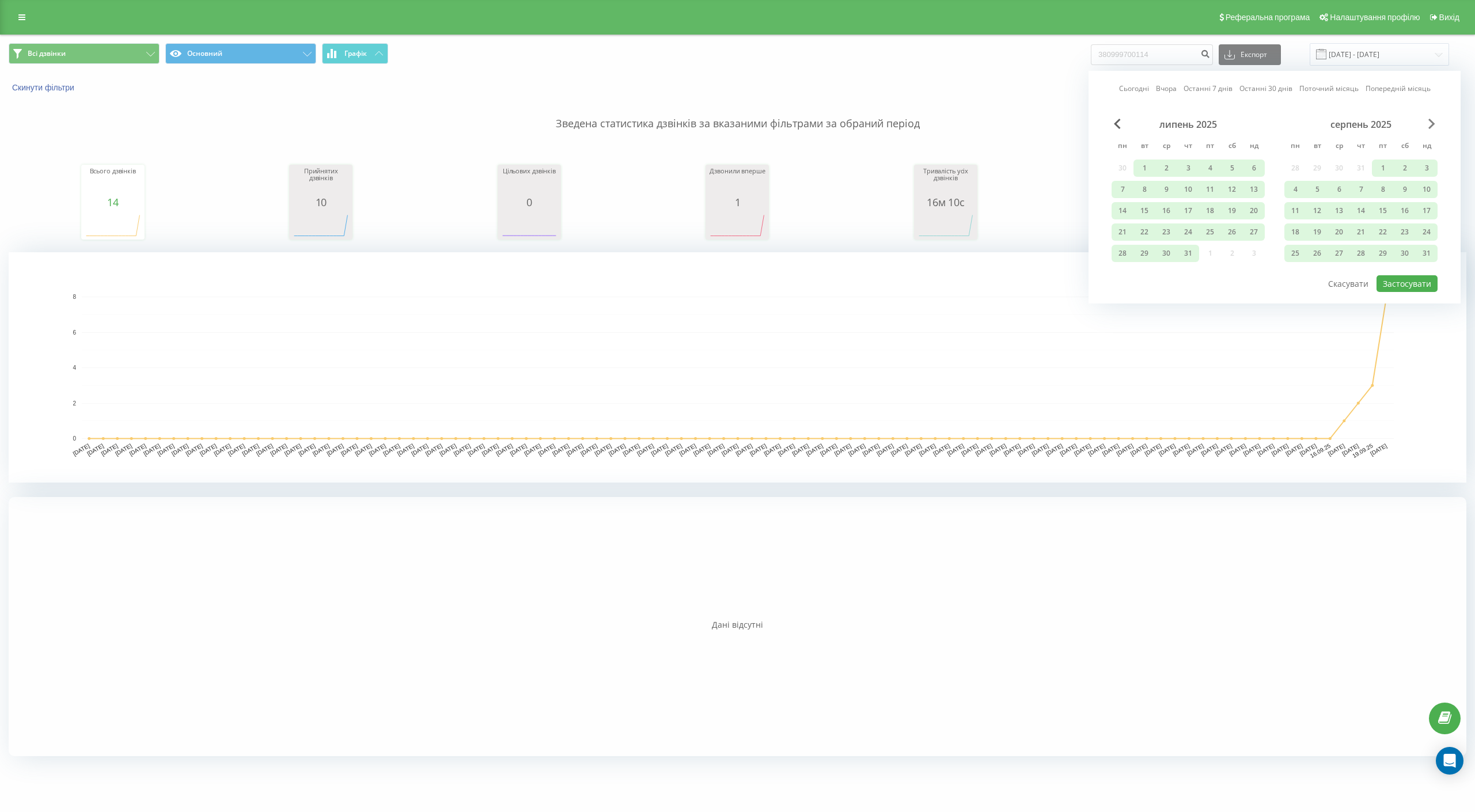
click at [983, 122] on span "Next Month" at bounding box center [1432, 124] width 7 height 10
click at [983, 200] on div "вересень 2025 пн вт ср чт пт сб нд 1 2 3 4 5 6 7 8 9 10 11 12 13 14 15 16 17 18…" at bounding box center [1361, 192] width 153 height 147
click at [983, 211] on div "21" at bounding box center [1426, 210] width 15 height 15
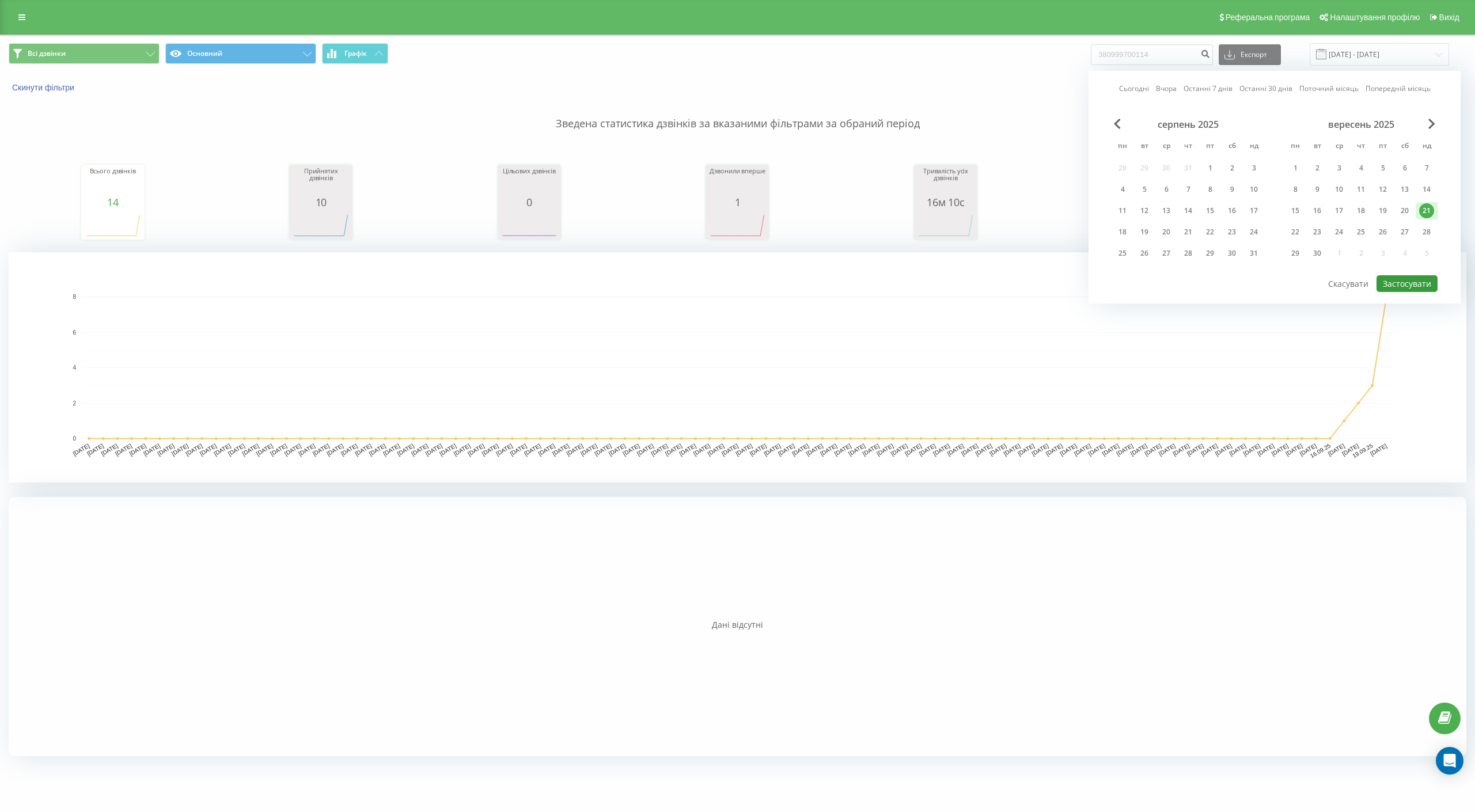
click at [983, 282] on button "Застосувати" at bounding box center [1407, 283] width 61 height 17
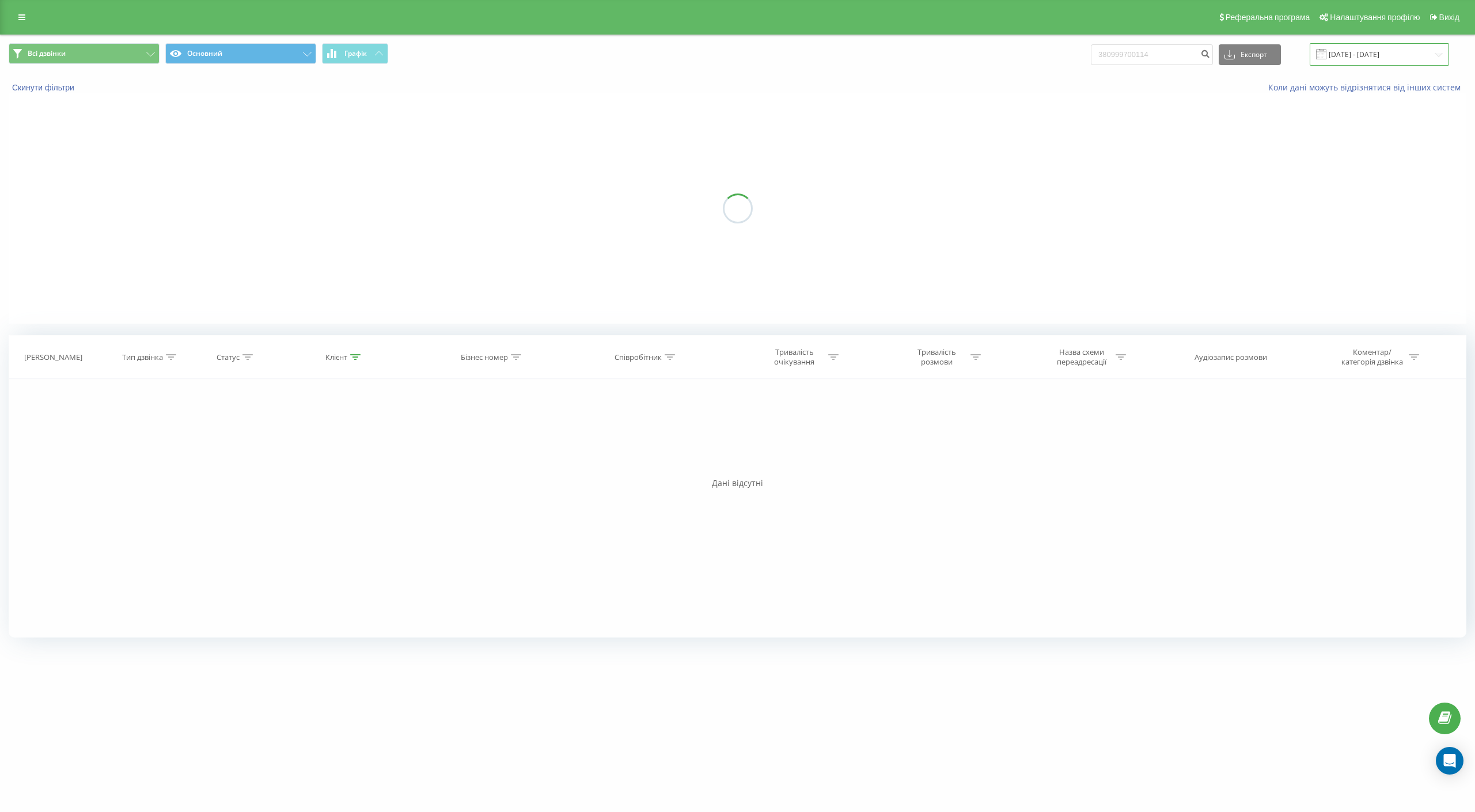
click at [983, 56] on input "21.09.2025 - 21.09.2025" at bounding box center [1379, 54] width 139 height 23
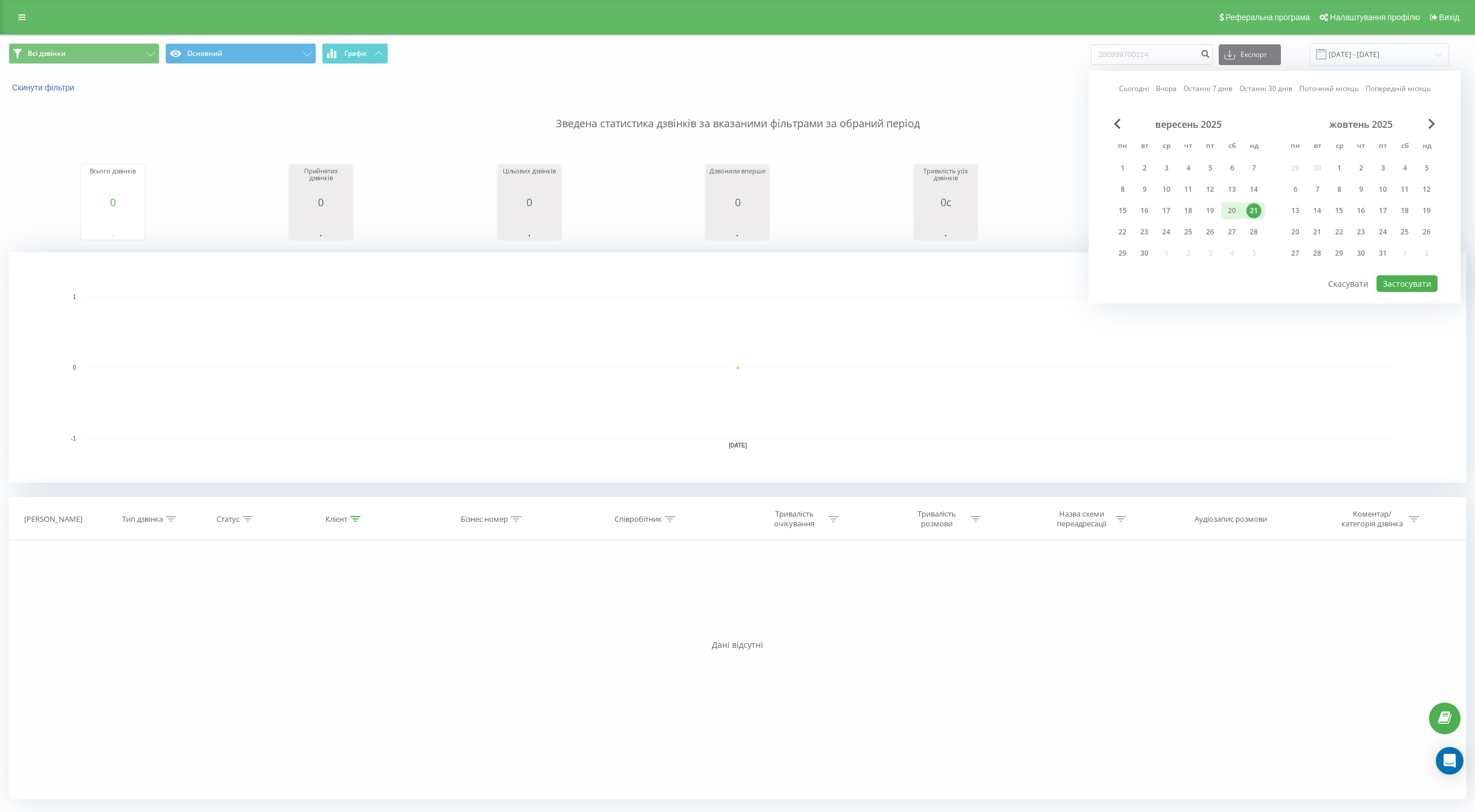
click at [983, 207] on div "20" at bounding box center [1232, 210] width 15 height 15
click at [983, 283] on button "Застосувати" at bounding box center [1407, 283] width 61 height 17
type input "20.09.2025 - 20.09.2025"
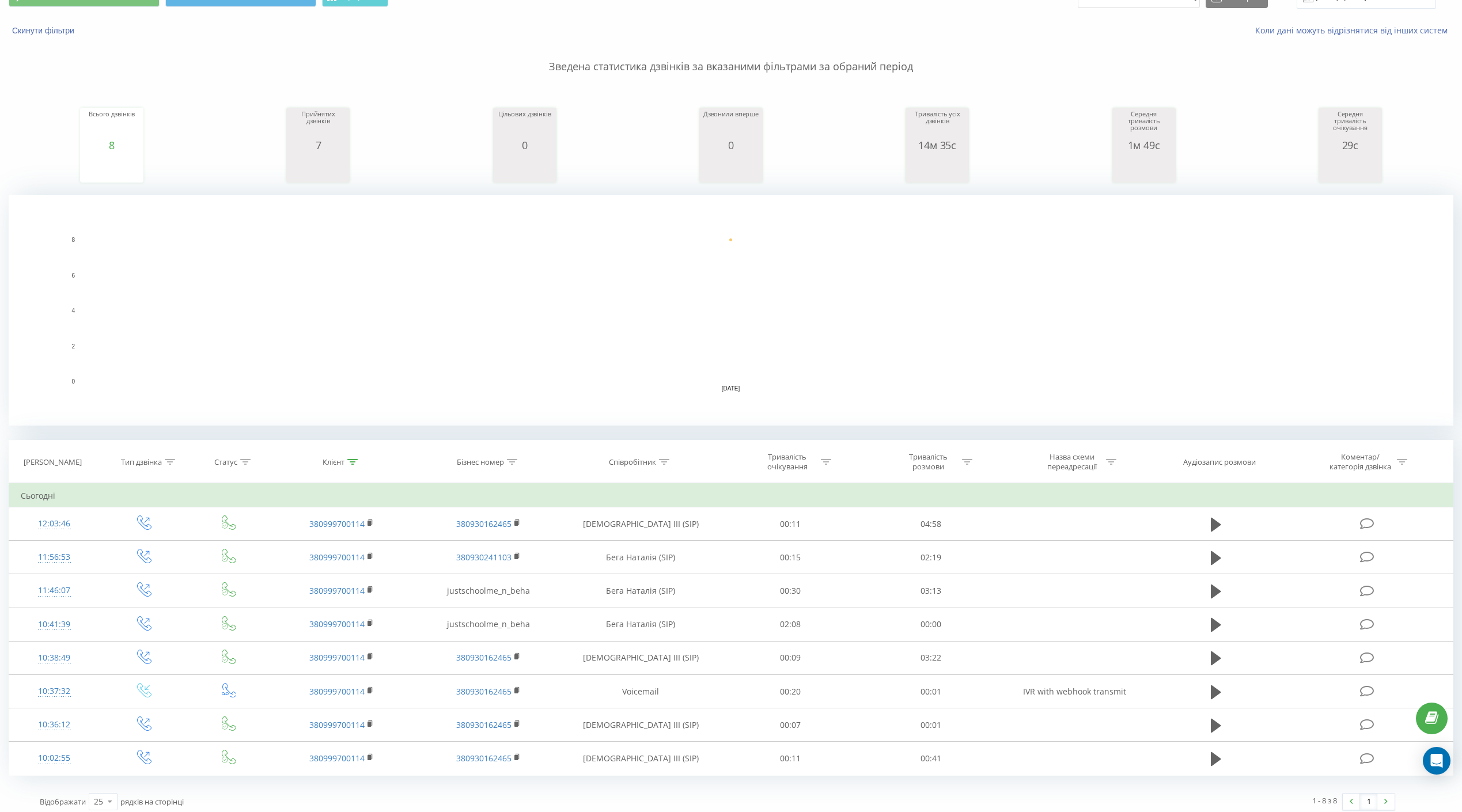
scroll to position [64, 0]
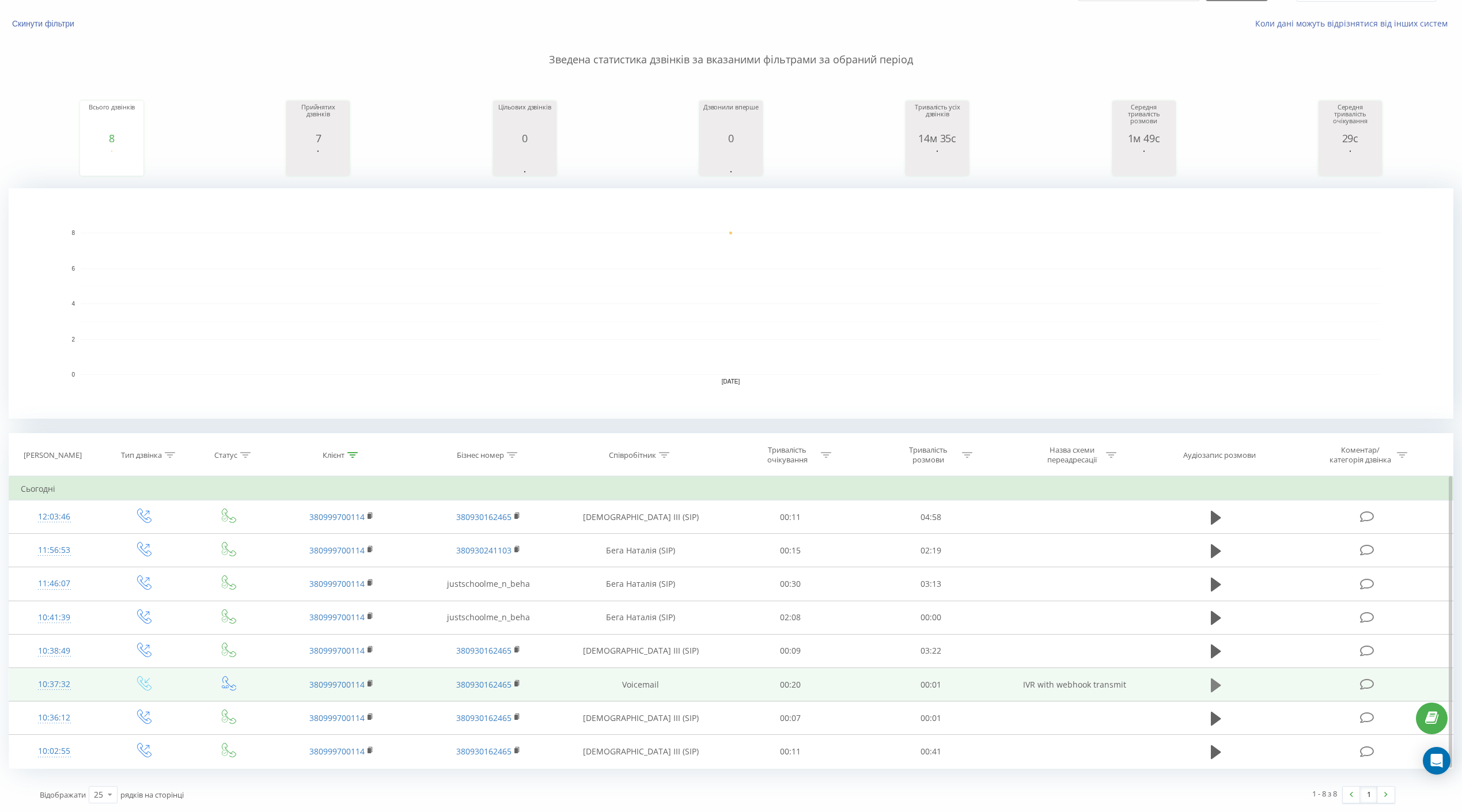
click at [983, 541] on icon at bounding box center [1216, 684] width 10 height 14
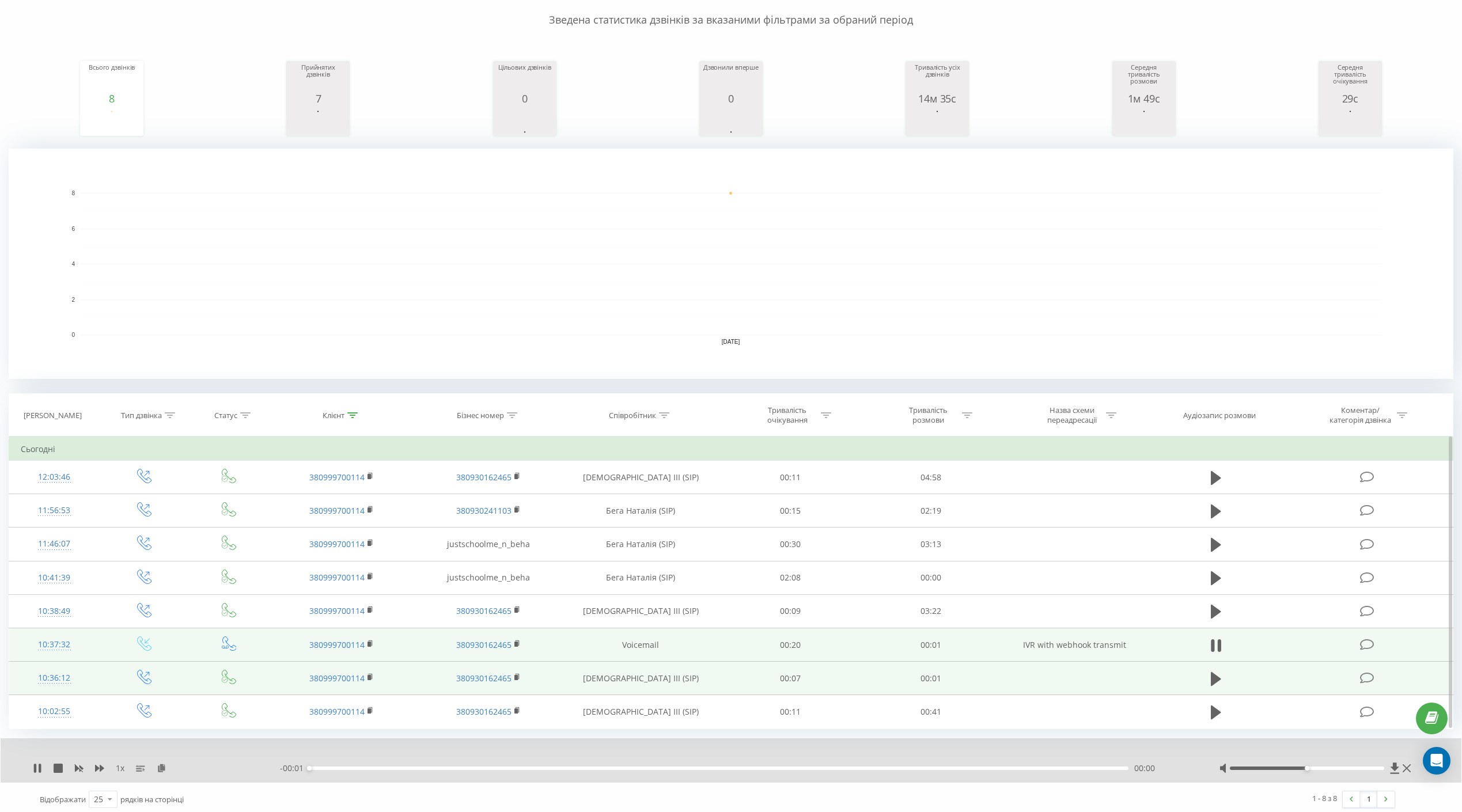
scroll to position [108, 0]
